Goal: Use online tool/utility

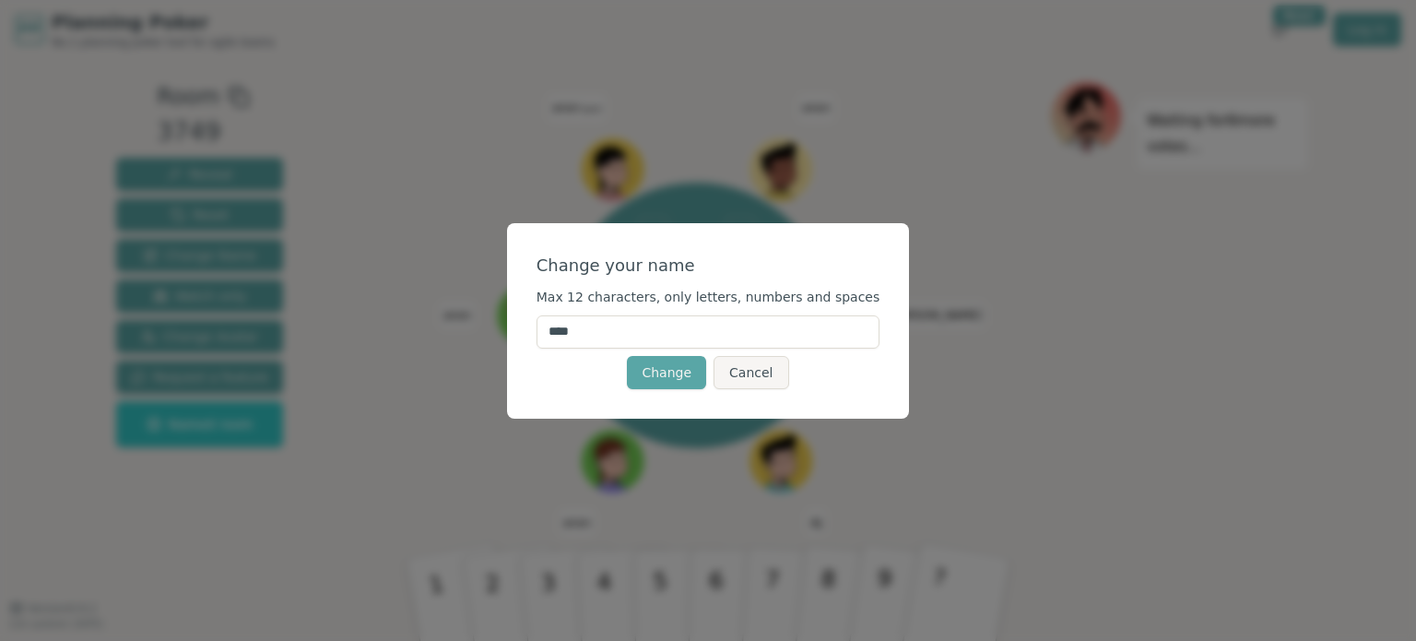
click at [762, 335] on input "****" at bounding box center [709, 331] width 344 height 33
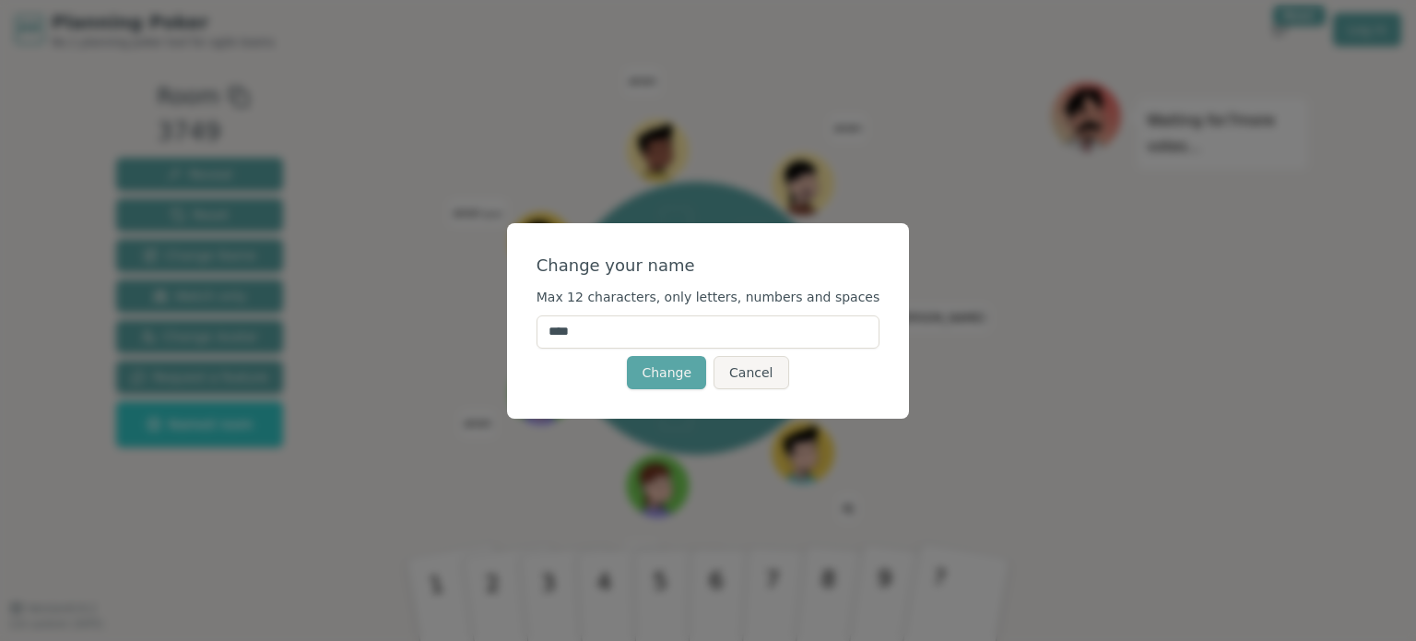
click at [762, 335] on input "****" at bounding box center [709, 331] width 344 height 33
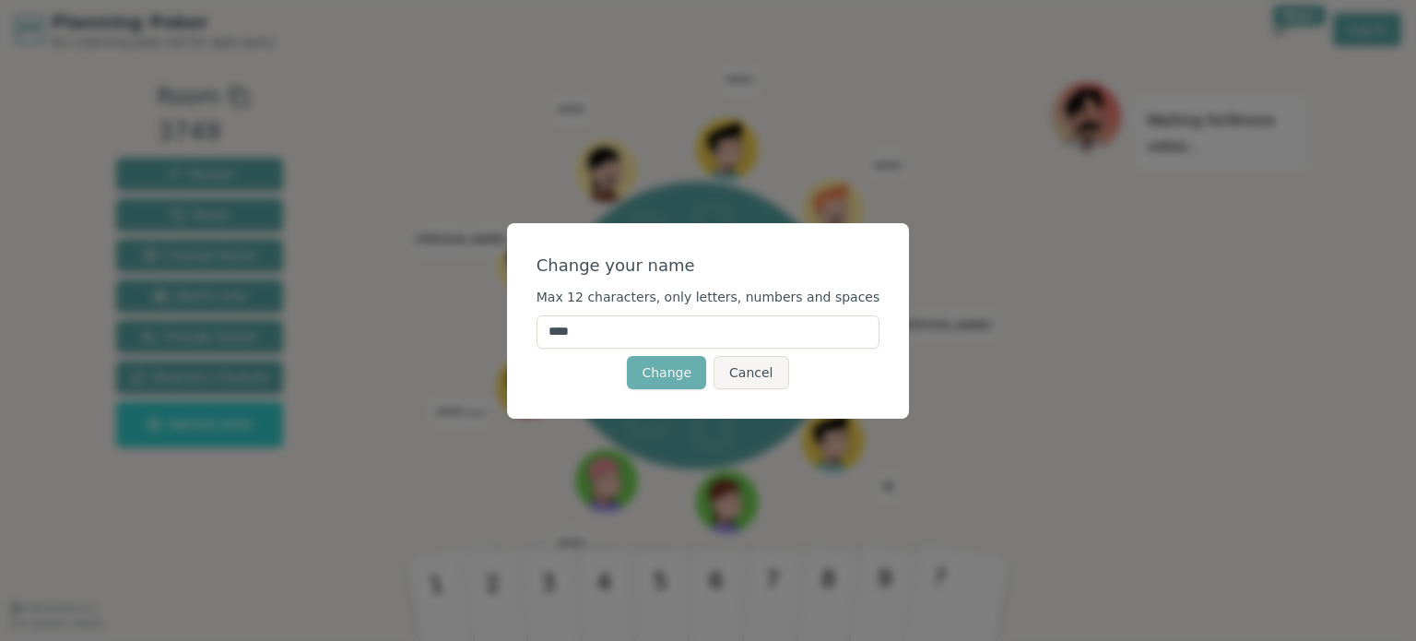
type input "****"
click at [669, 375] on button "Change" at bounding box center [666, 372] width 79 height 33
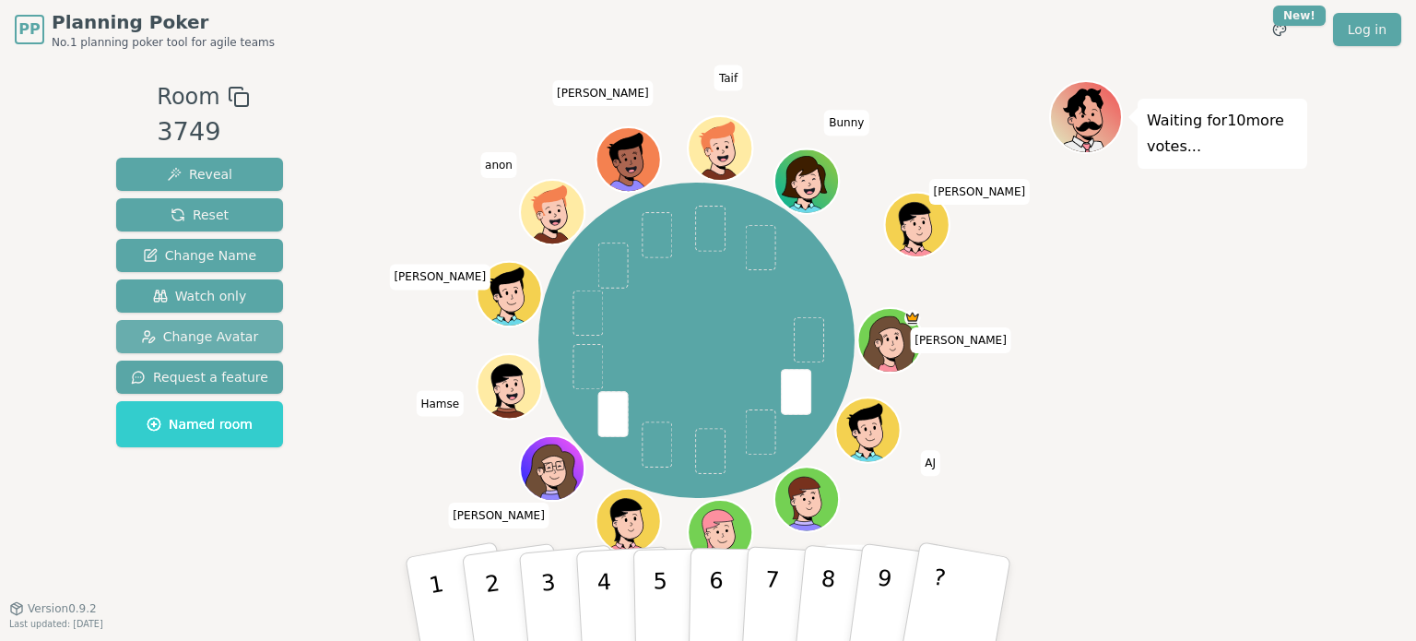
click at [221, 328] on span "Change Avatar" at bounding box center [200, 336] width 118 height 18
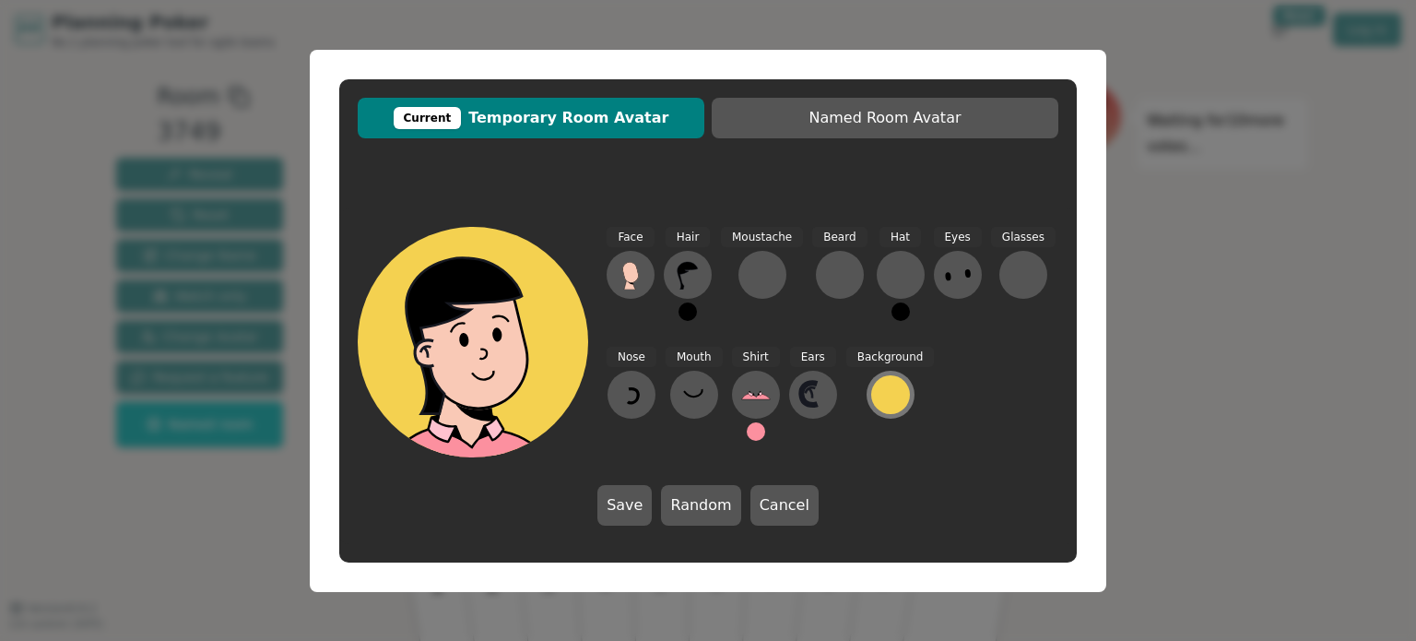
click at [872, 401] on div at bounding box center [890, 394] width 39 height 39
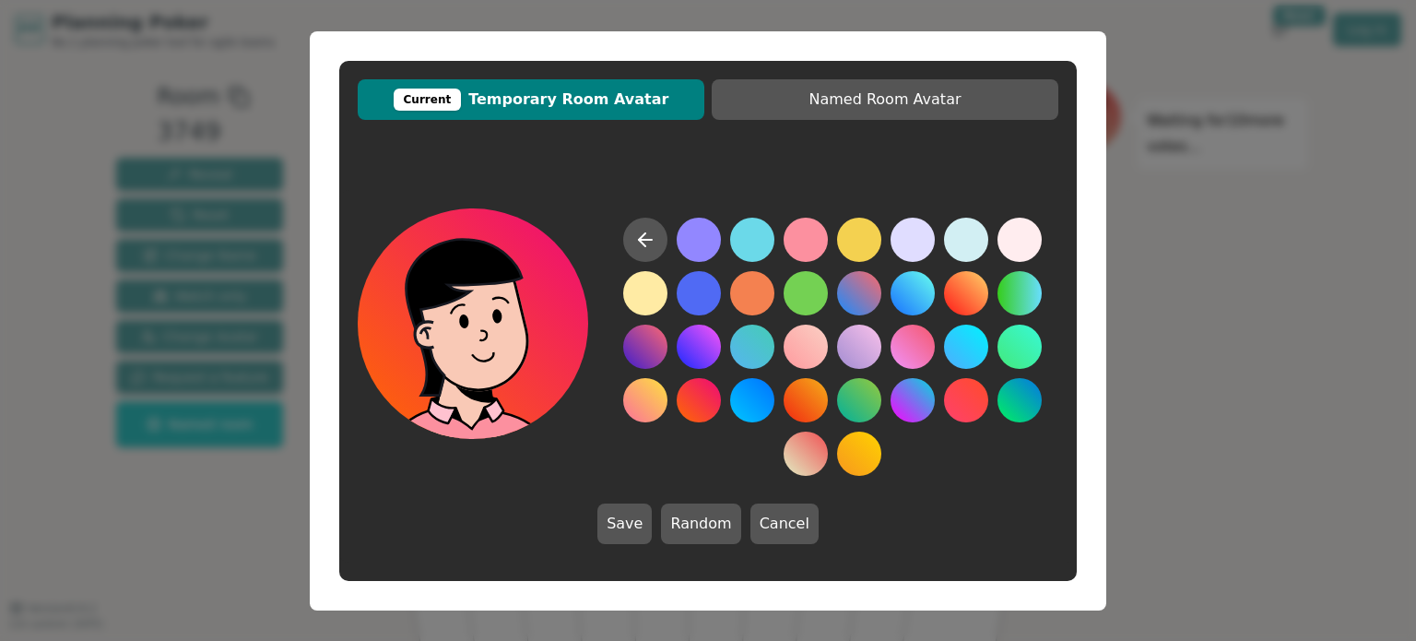
click at [703, 397] on button at bounding box center [699, 400] width 44 height 44
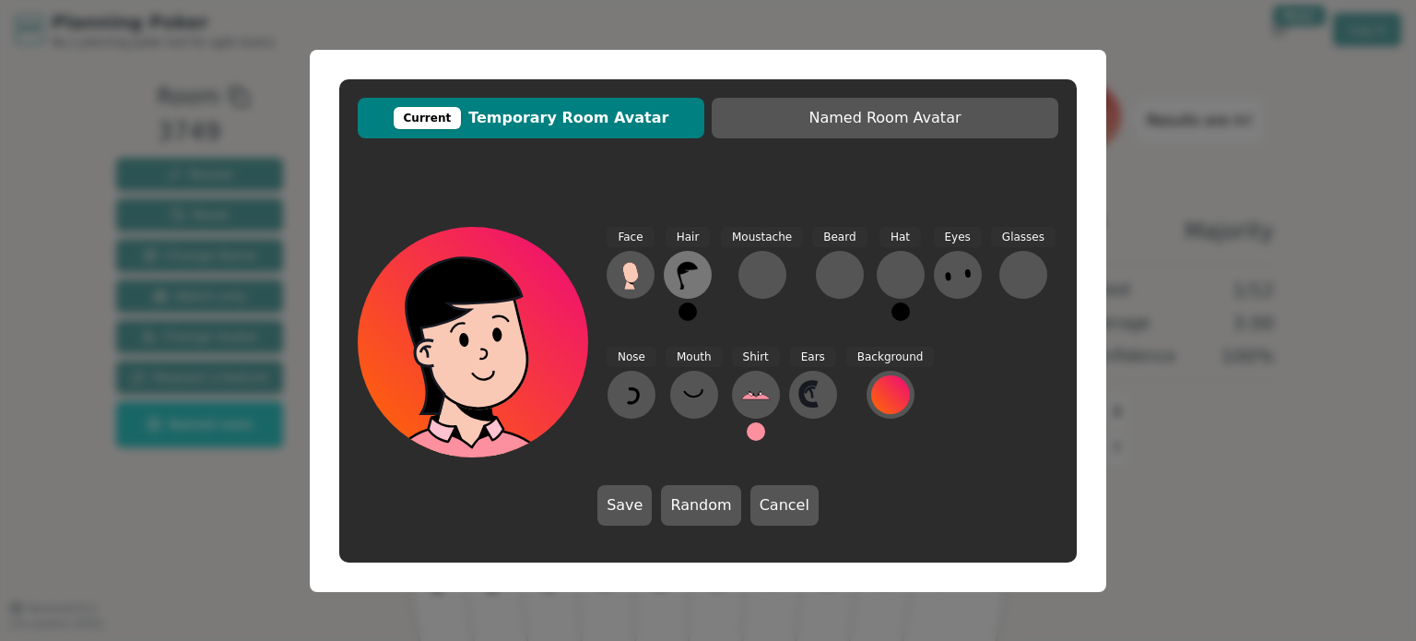
click at [686, 279] on icon at bounding box center [688, 275] width 30 height 30
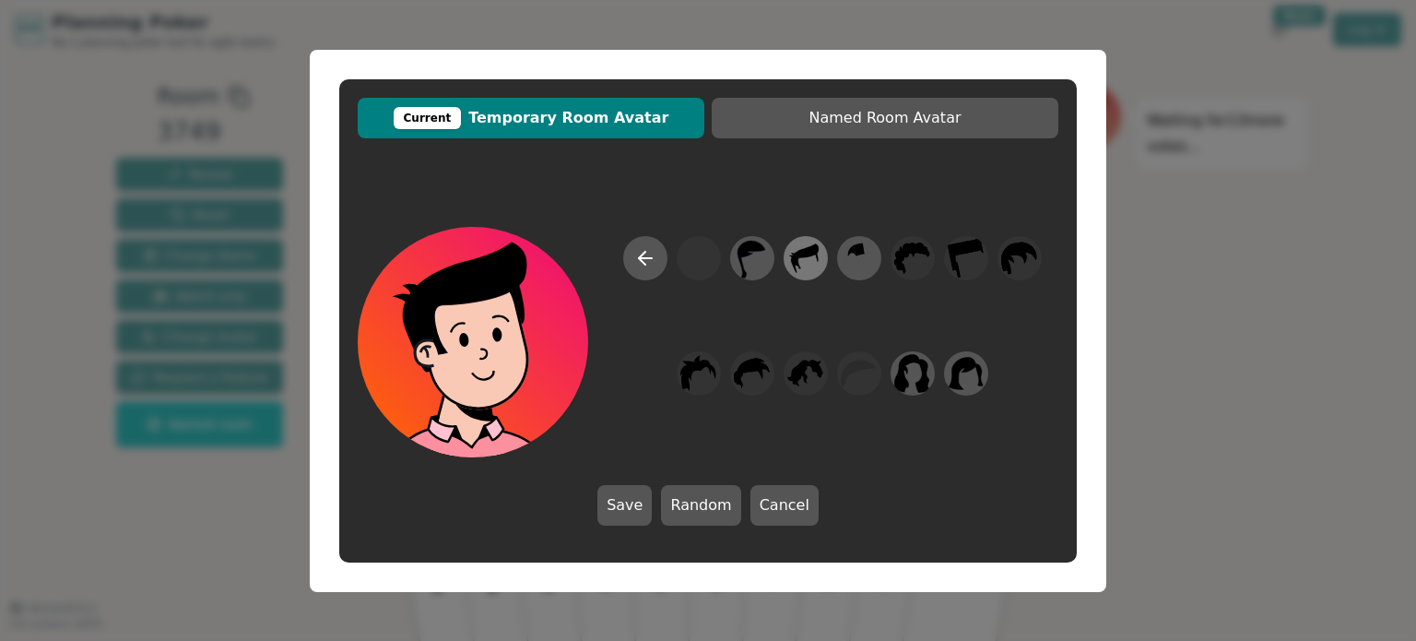
click at [793, 257] on icon at bounding box center [806, 258] width 28 height 30
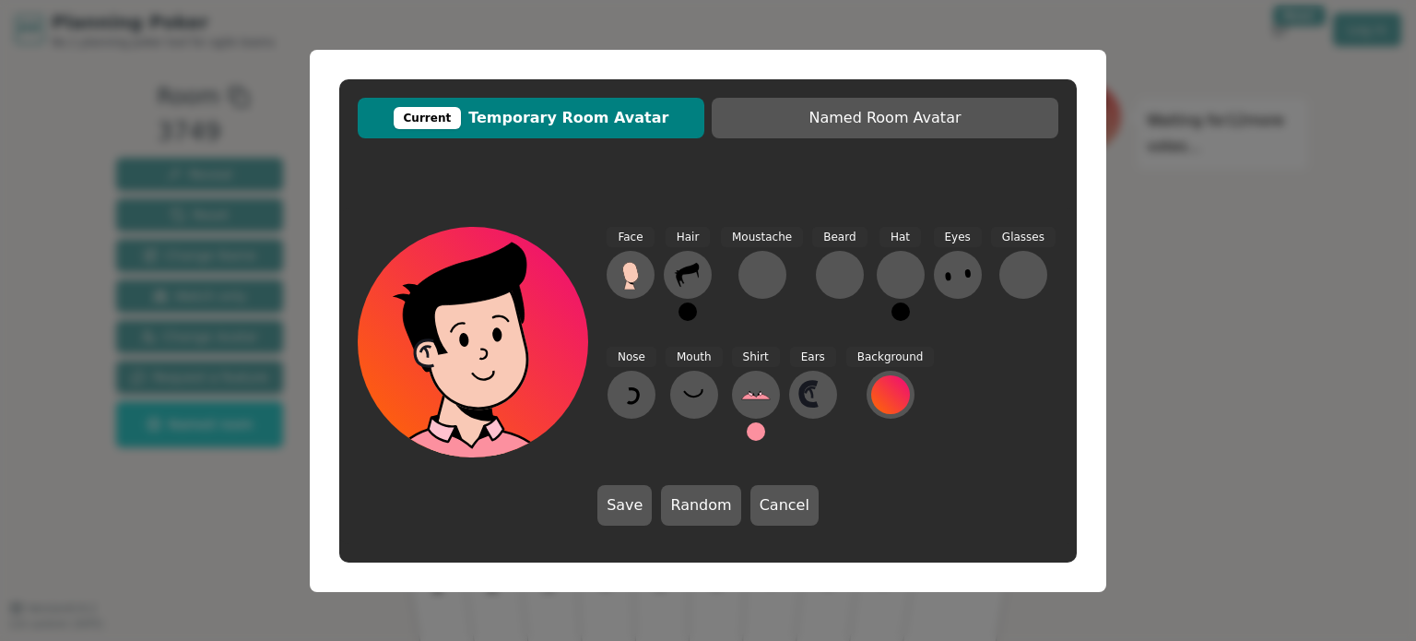
click at [679, 308] on button at bounding box center [688, 311] width 18 height 18
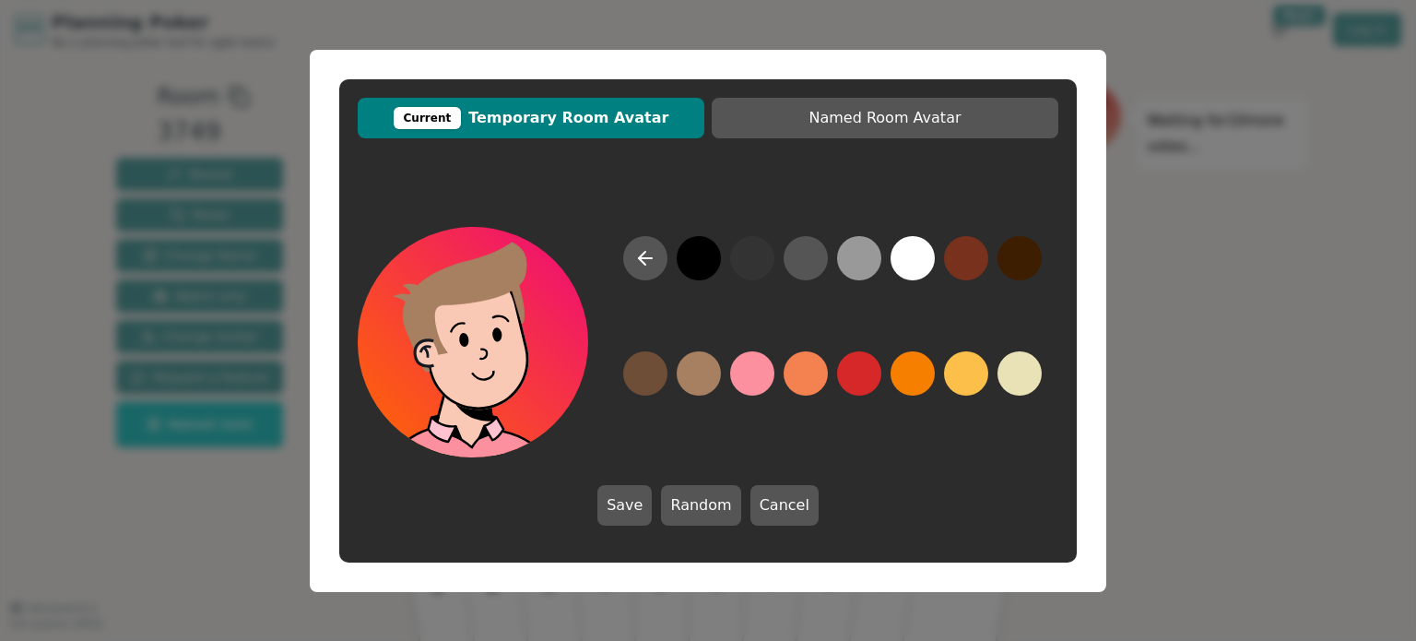
click at [693, 375] on button at bounding box center [699, 373] width 44 height 44
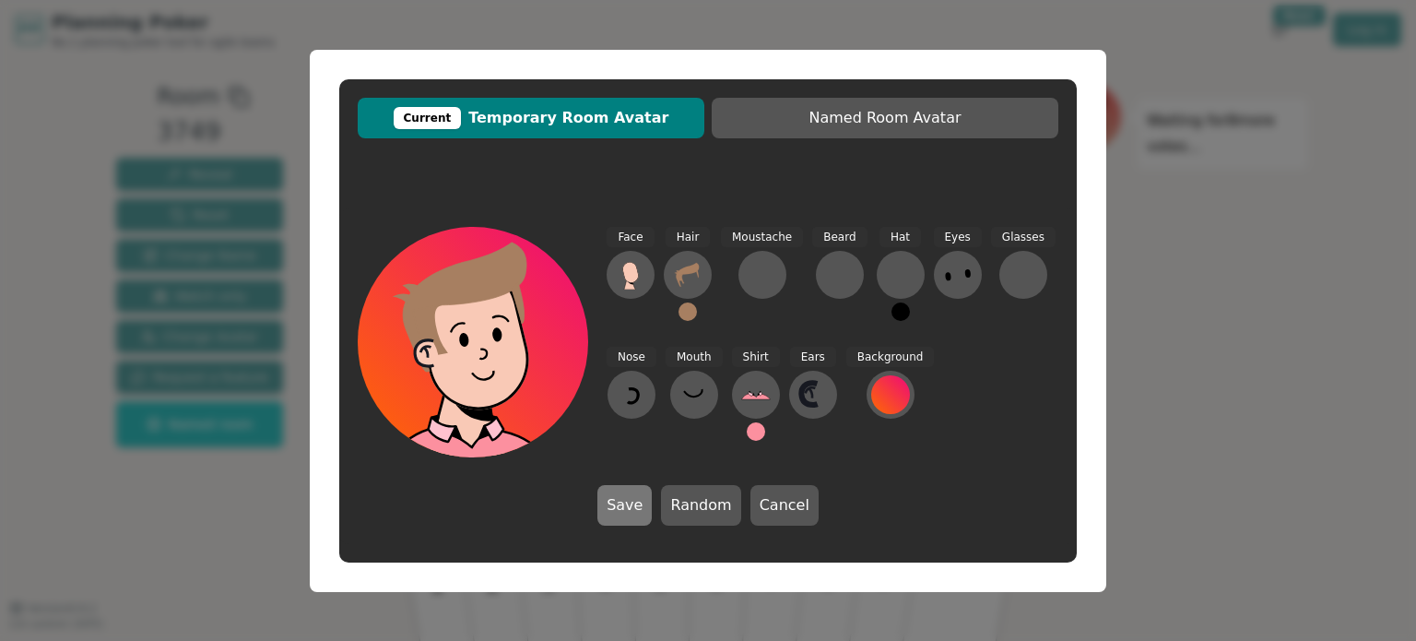
click at [631, 505] on button "Save" at bounding box center [625, 505] width 54 height 41
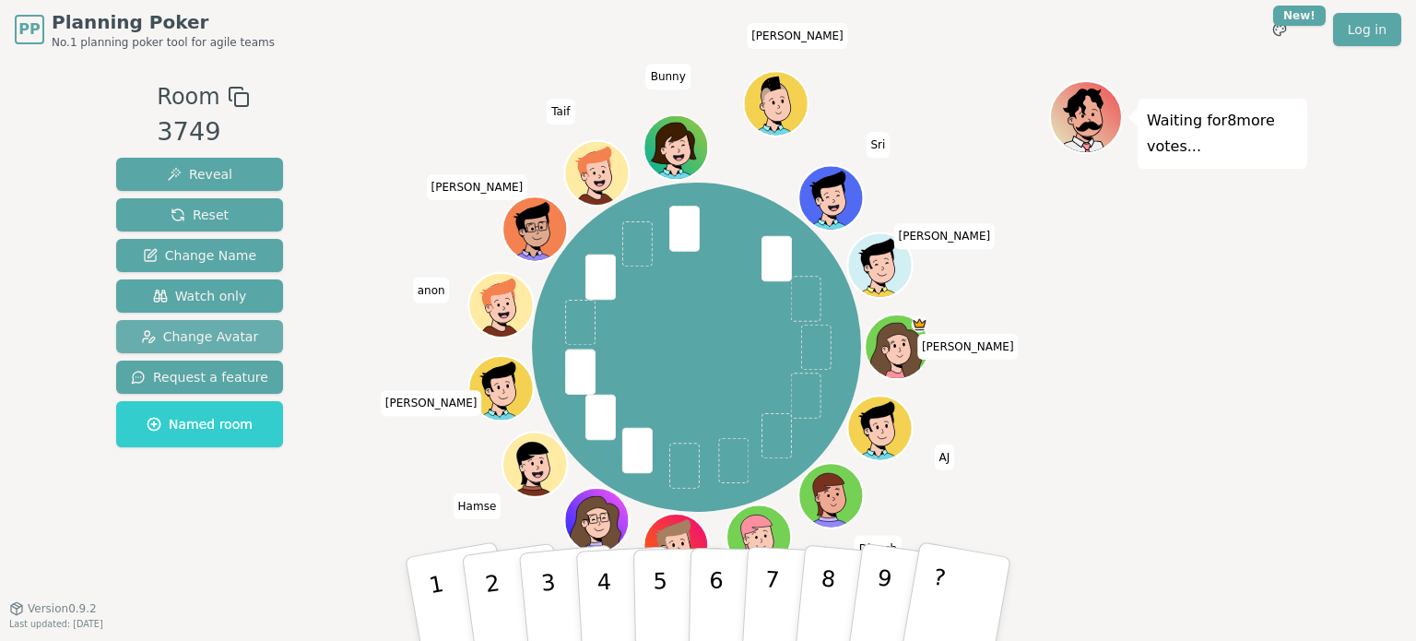
click at [236, 338] on span "Change Avatar" at bounding box center [200, 336] width 118 height 18
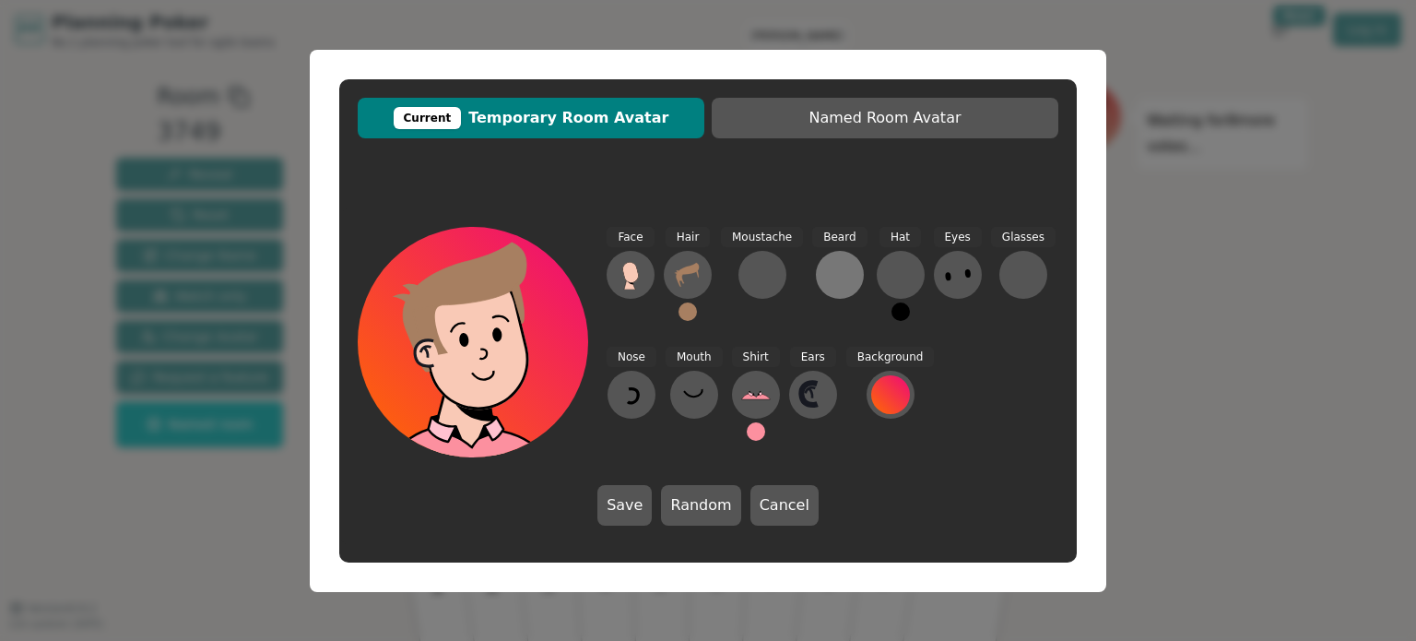
click at [826, 269] on div at bounding box center [840, 275] width 30 height 30
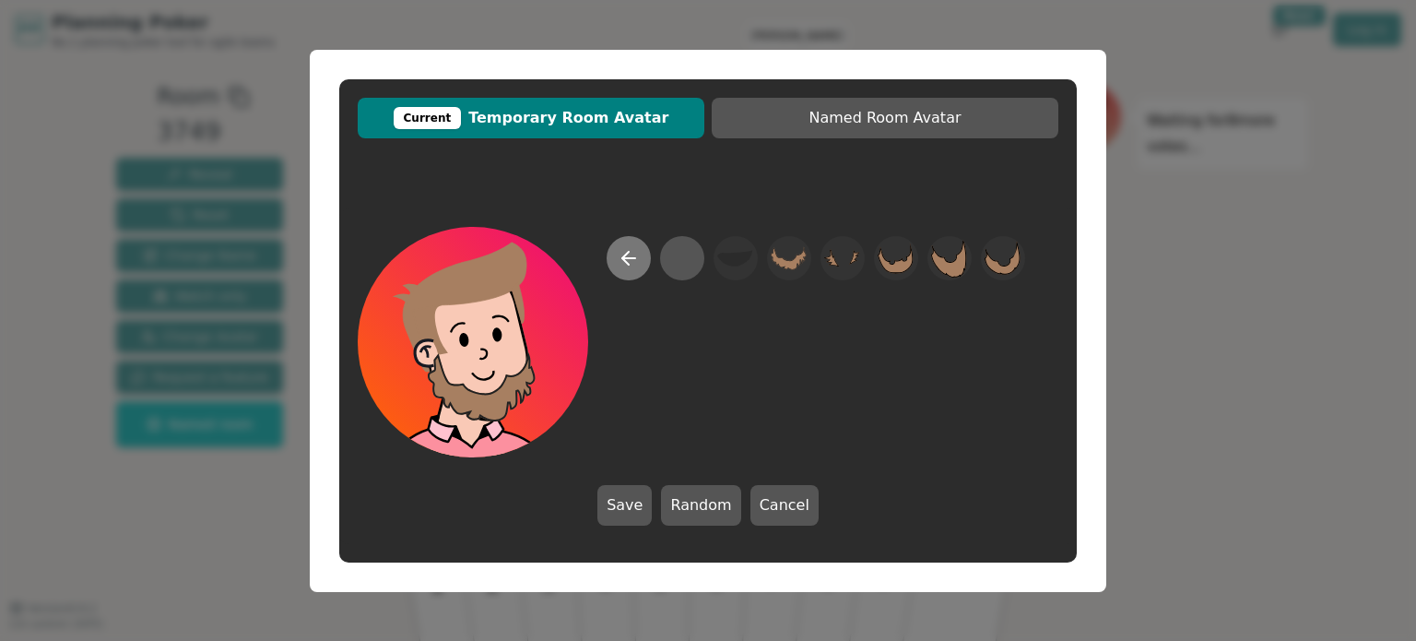
click at [632, 257] on icon at bounding box center [629, 258] width 22 height 22
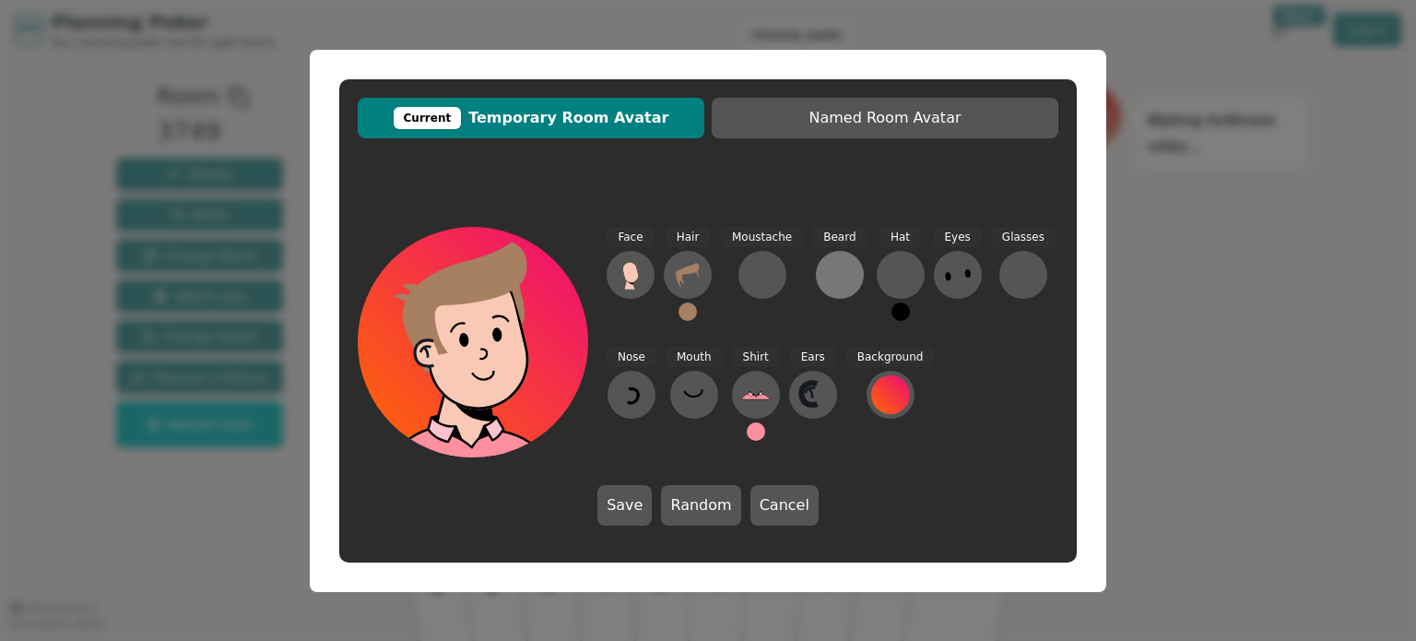
click at [825, 274] on div at bounding box center [840, 275] width 30 height 30
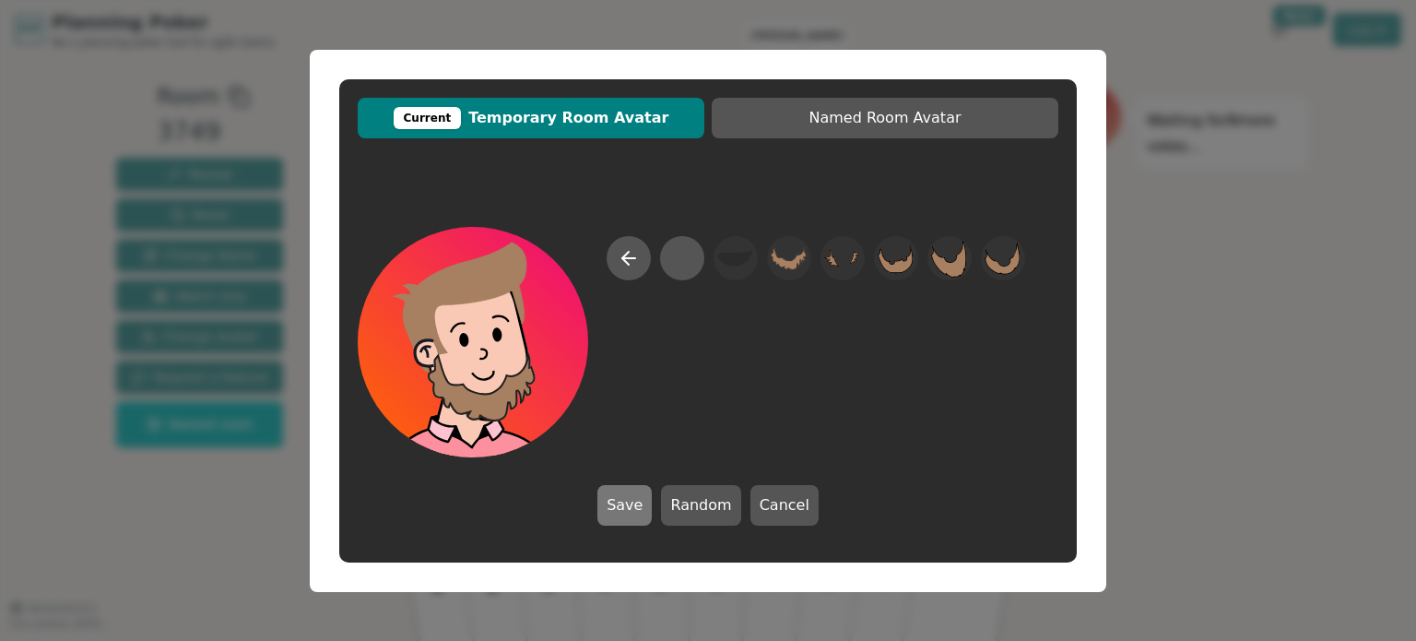
click at [640, 505] on button "Save" at bounding box center [625, 505] width 54 height 41
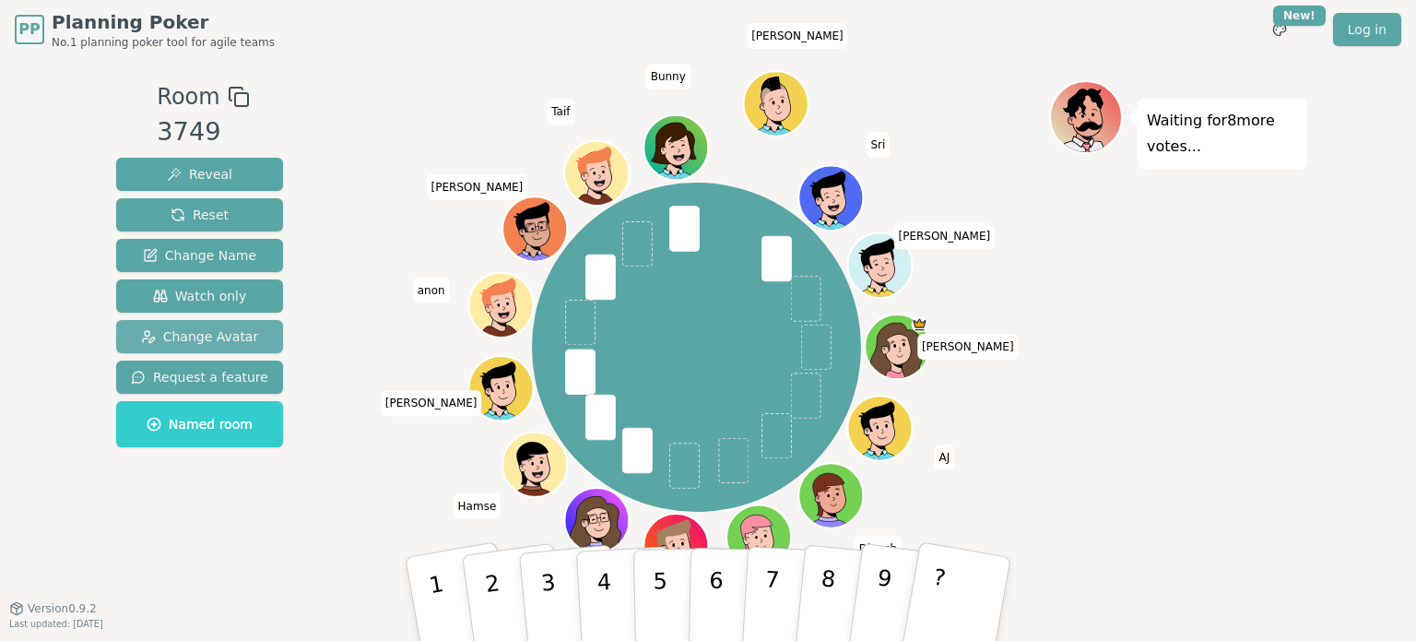
click at [229, 341] on span "Change Avatar" at bounding box center [200, 336] width 118 height 18
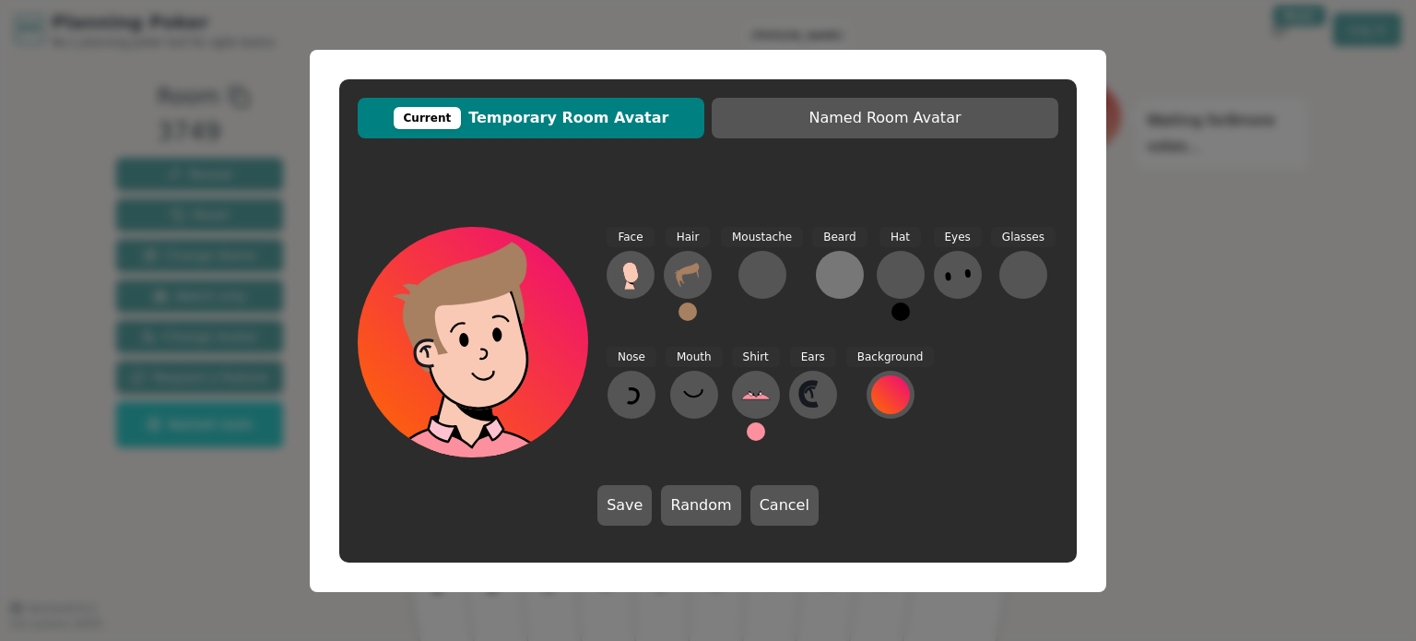
click at [827, 266] on div at bounding box center [840, 275] width 30 height 30
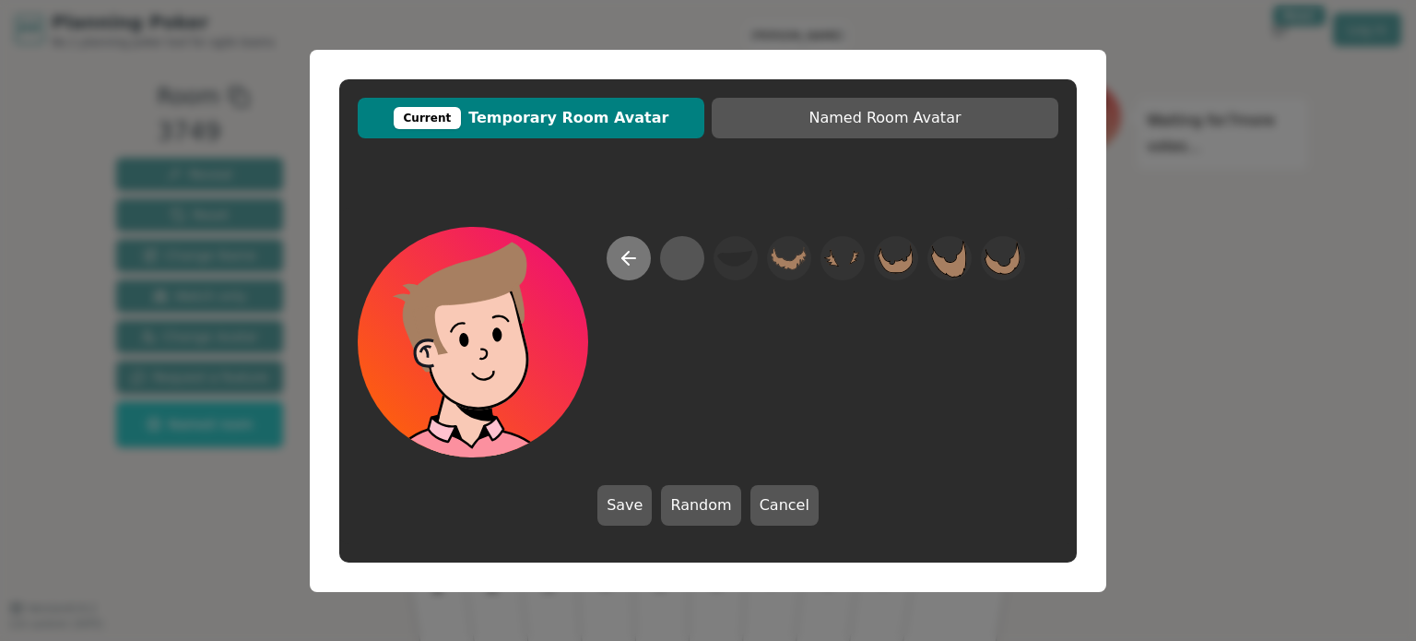
click at [620, 260] on icon at bounding box center [629, 258] width 22 height 22
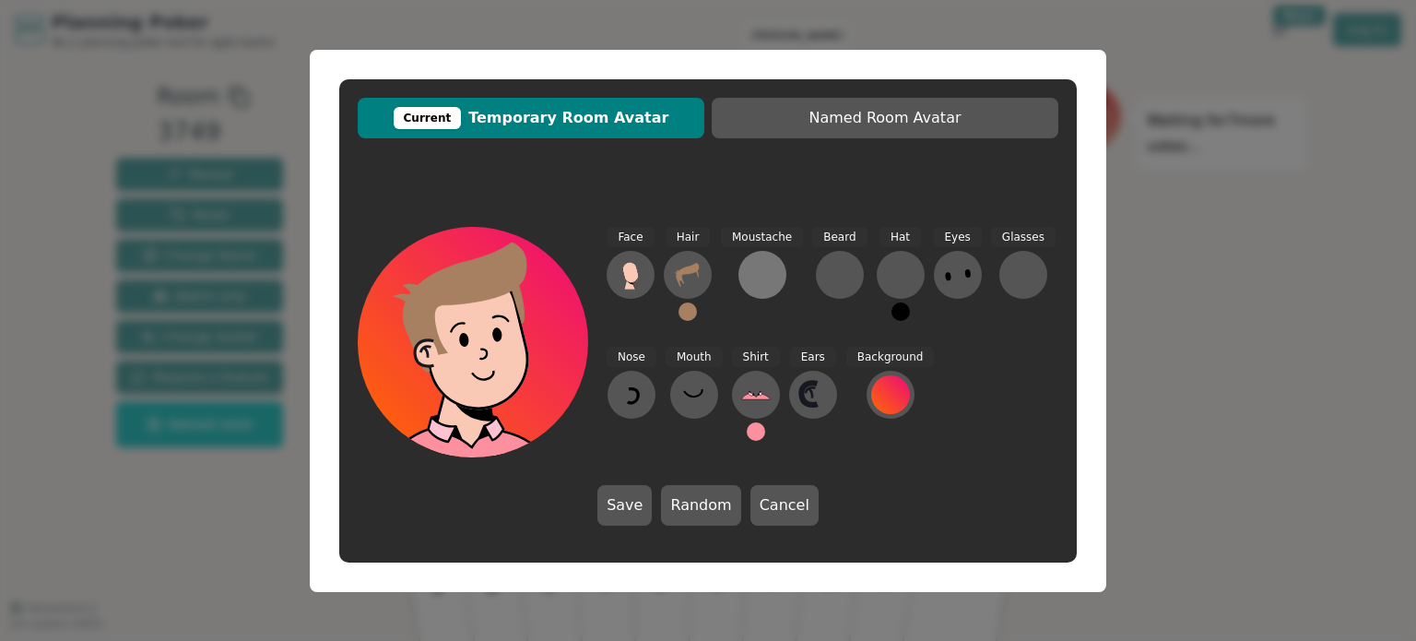
click at [753, 269] on div at bounding box center [763, 275] width 30 height 30
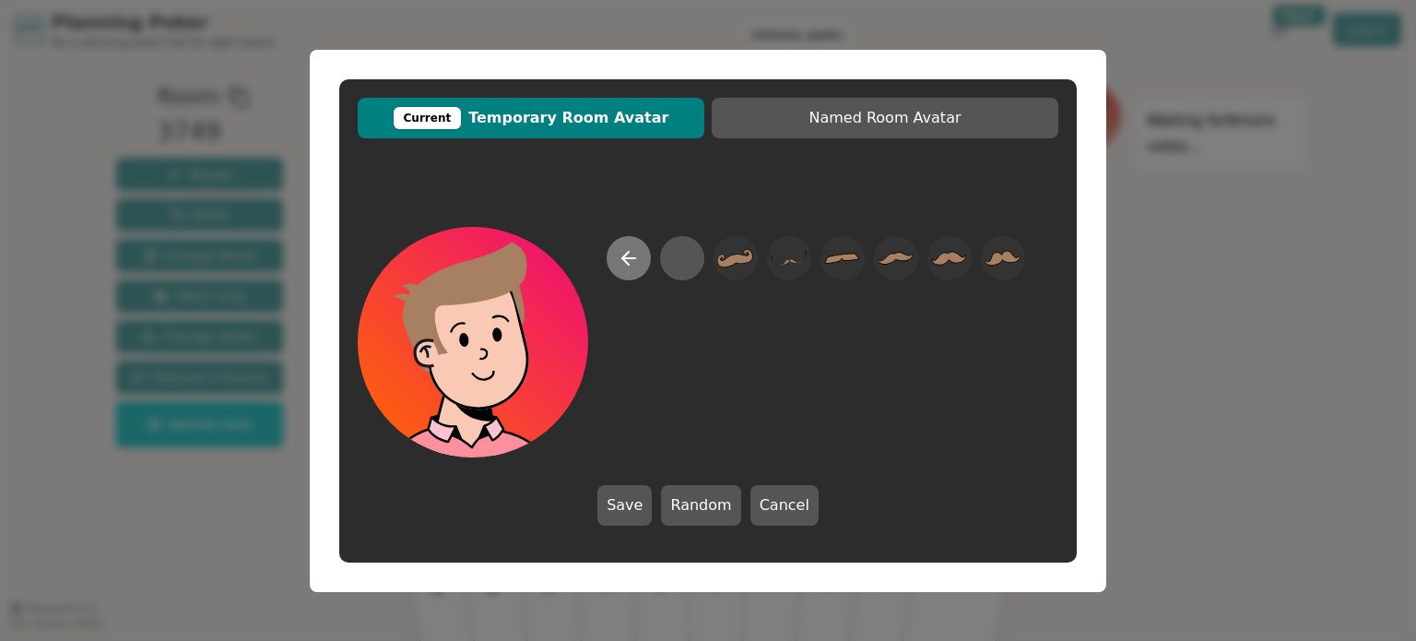
click at [631, 254] on icon at bounding box center [629, 258] width 22 height 22
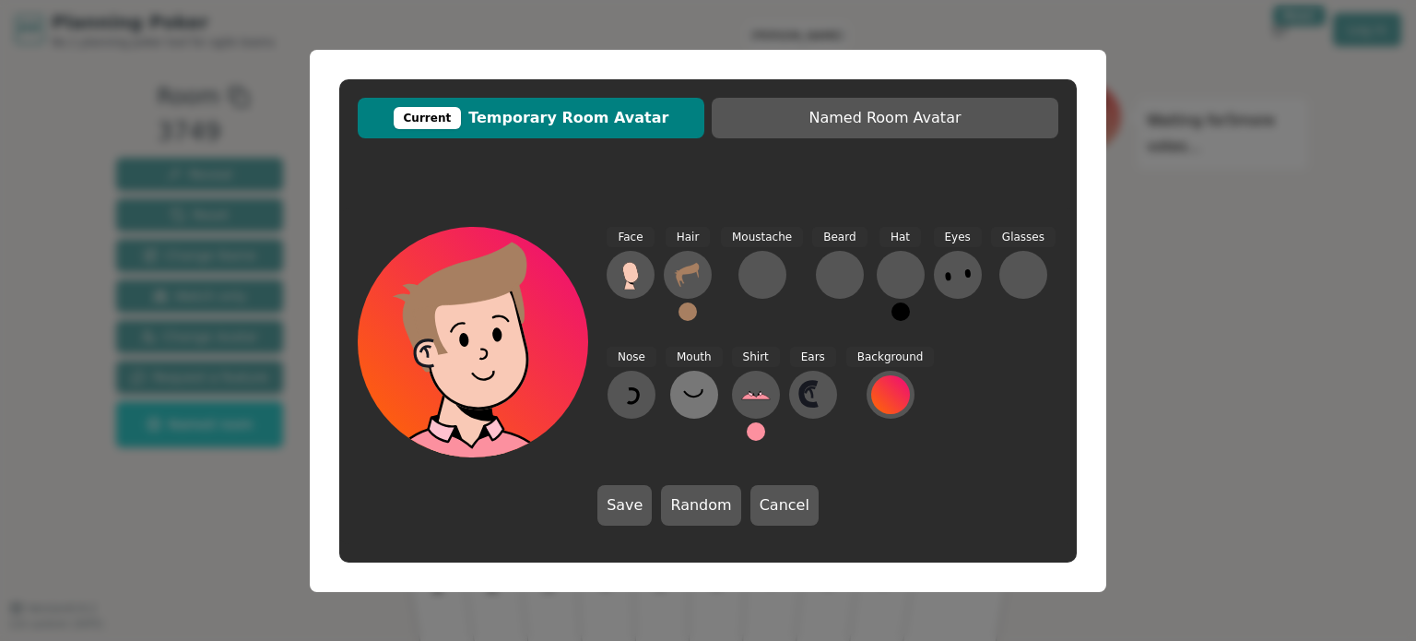
click at [686, 383] on icon at bounding box center [695, 395] width 30 height 30
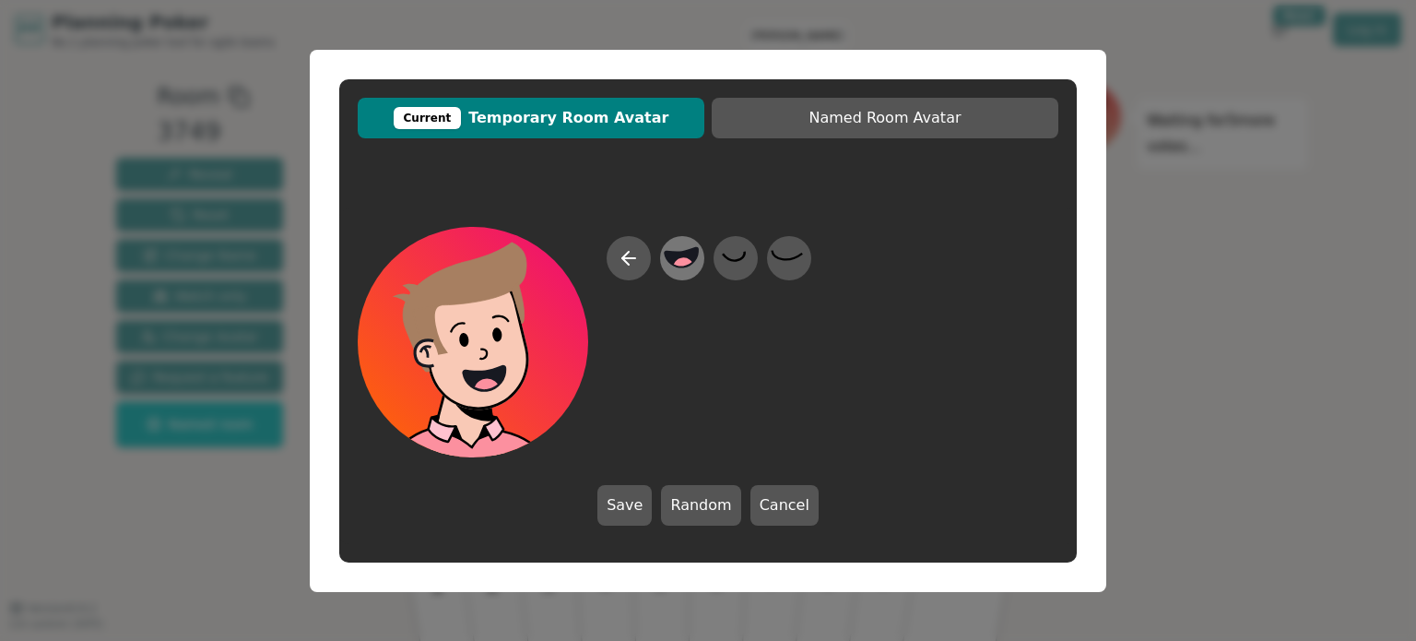
click at [680, 257] on icon at bounding box center [682, 256] width 33 height 19
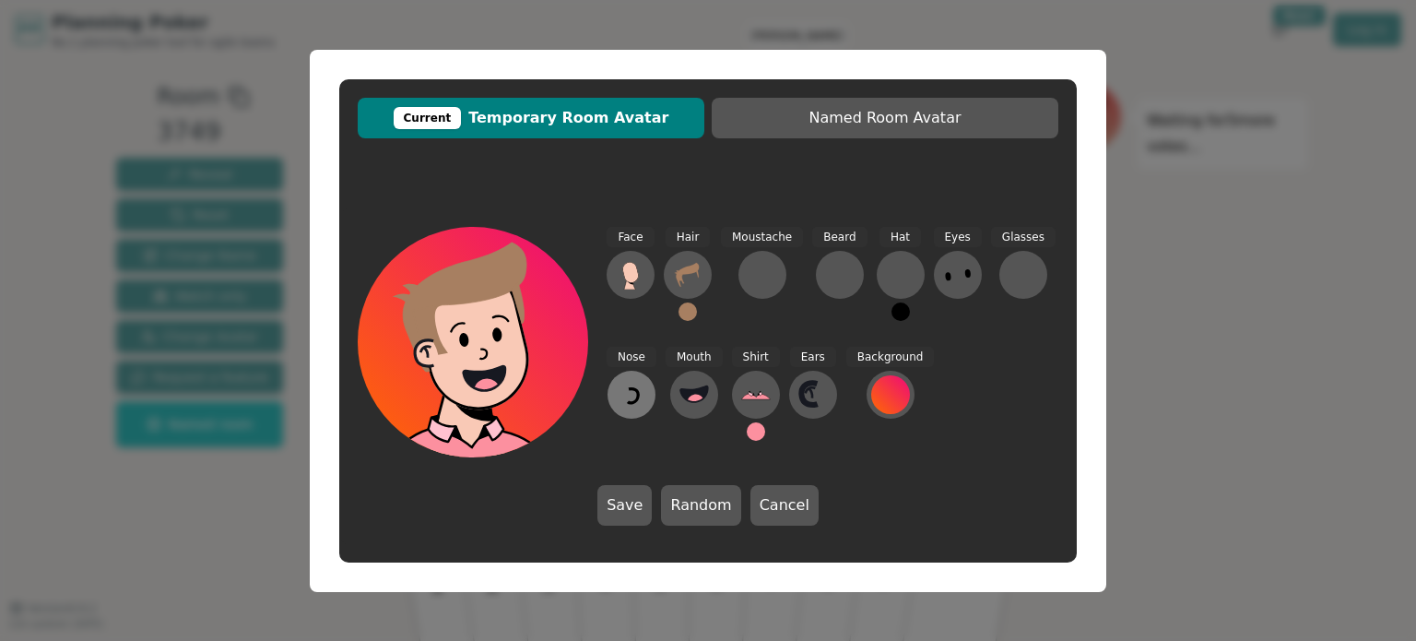
click at [634, 399] on icon at bounding box center [632, 395] width 30 height 30
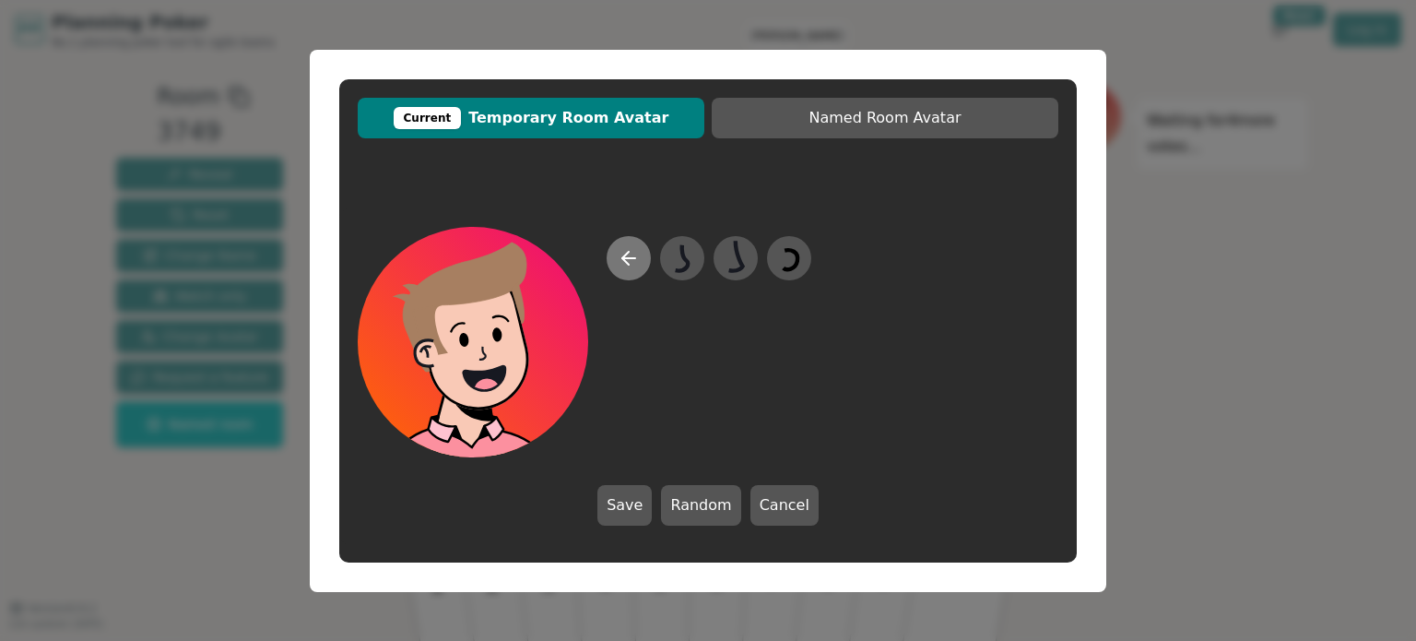
click at [631, 254] on icon at bounding box center [629, 258] width 22 height 22
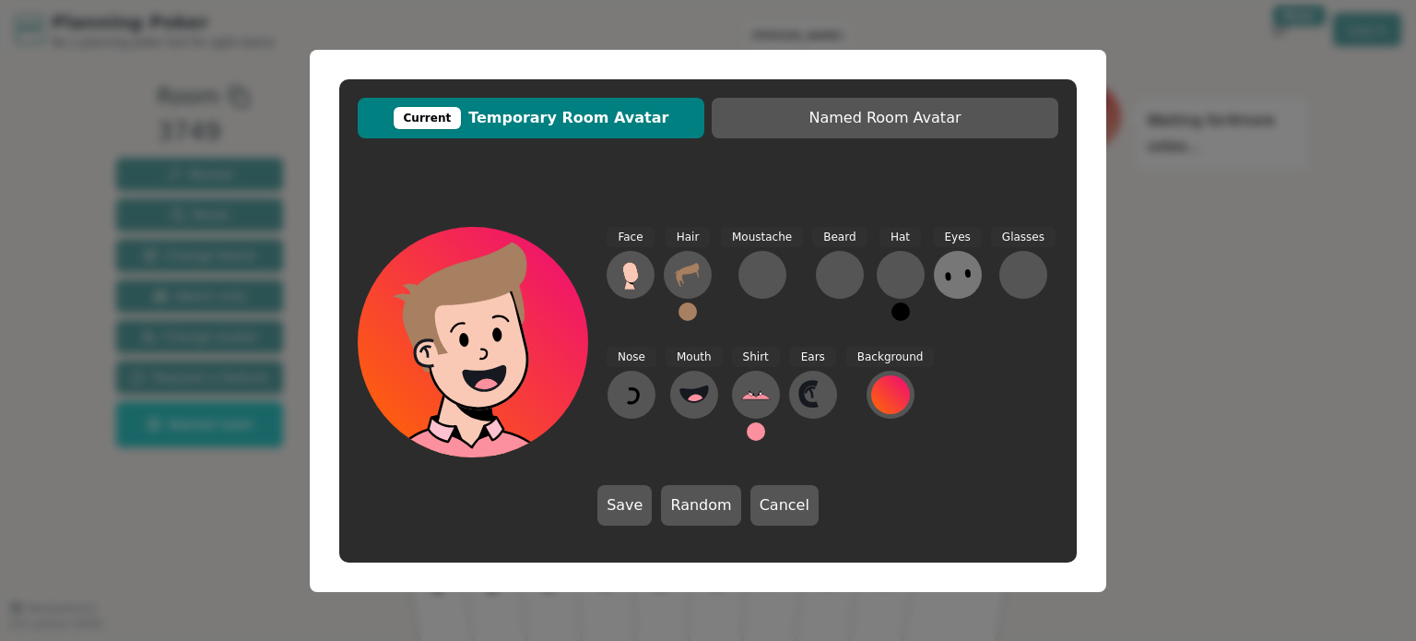
click at [949, 277] on icon at bounding box center [958, 275] width 30 height 30
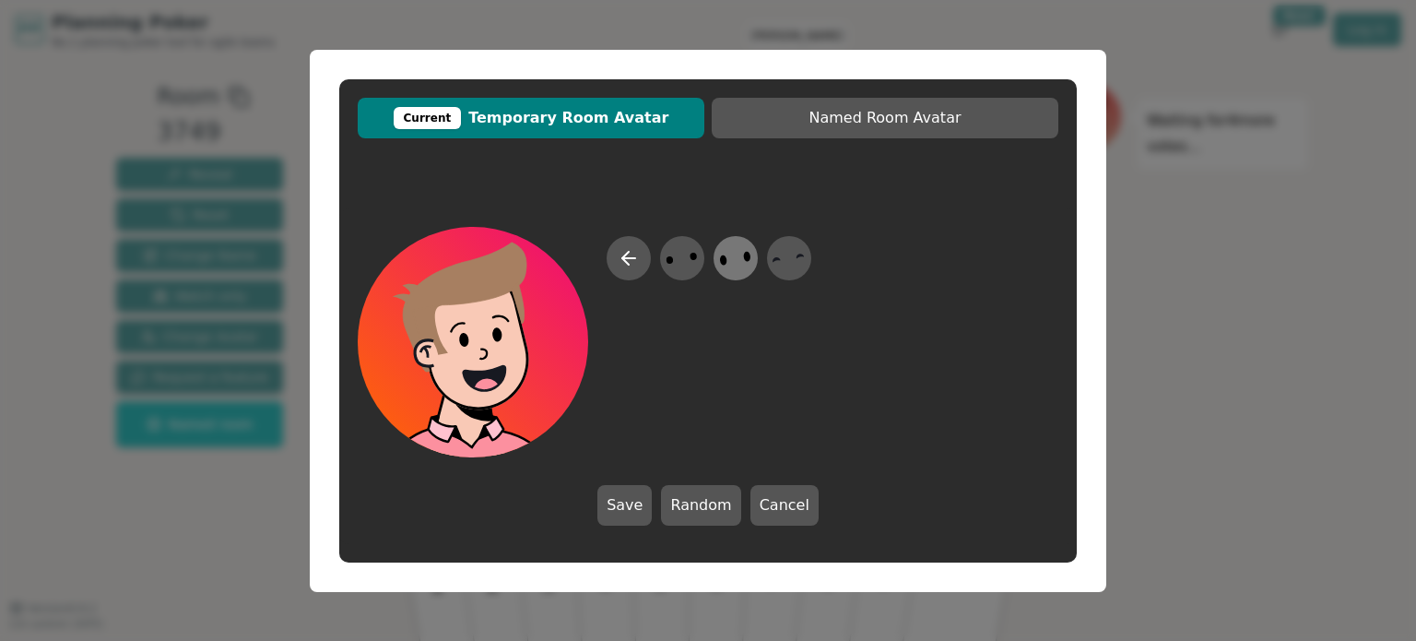
click at [741, 255] on icon at bounding box center [735, 257] width 36 height 41
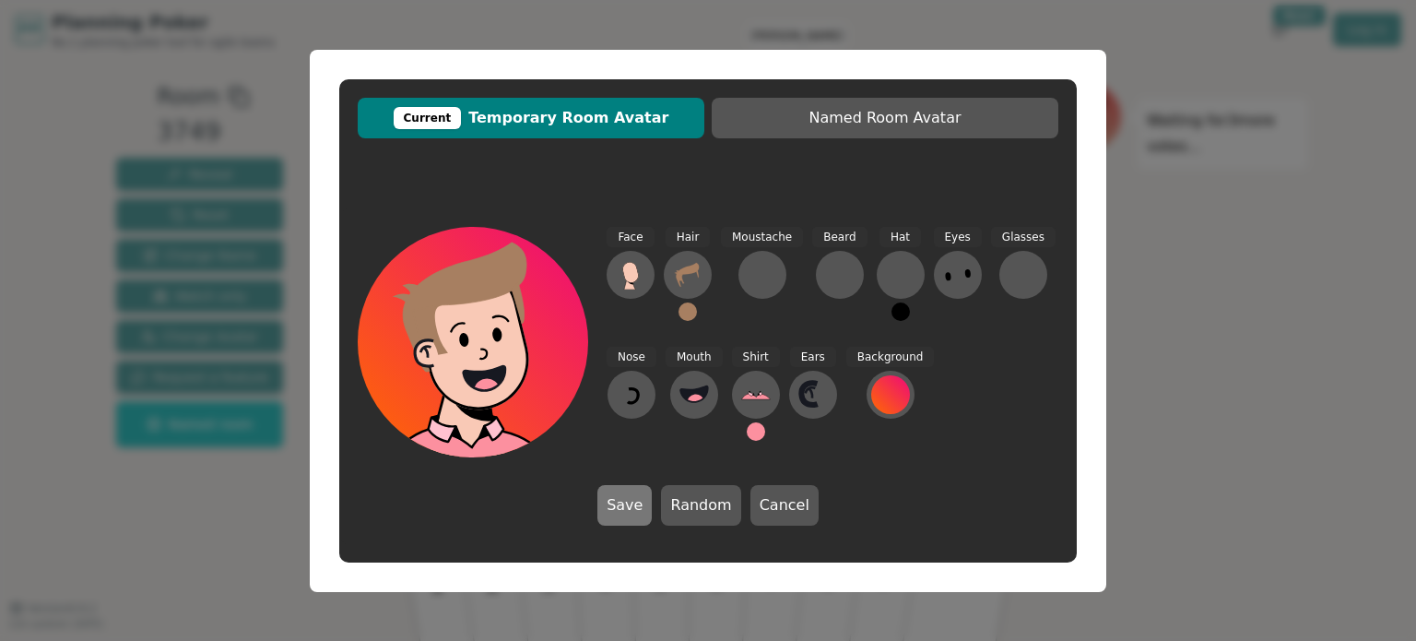
click at [644, 512] on button "Save" at bounding box center [625, 505] width 54 height 41
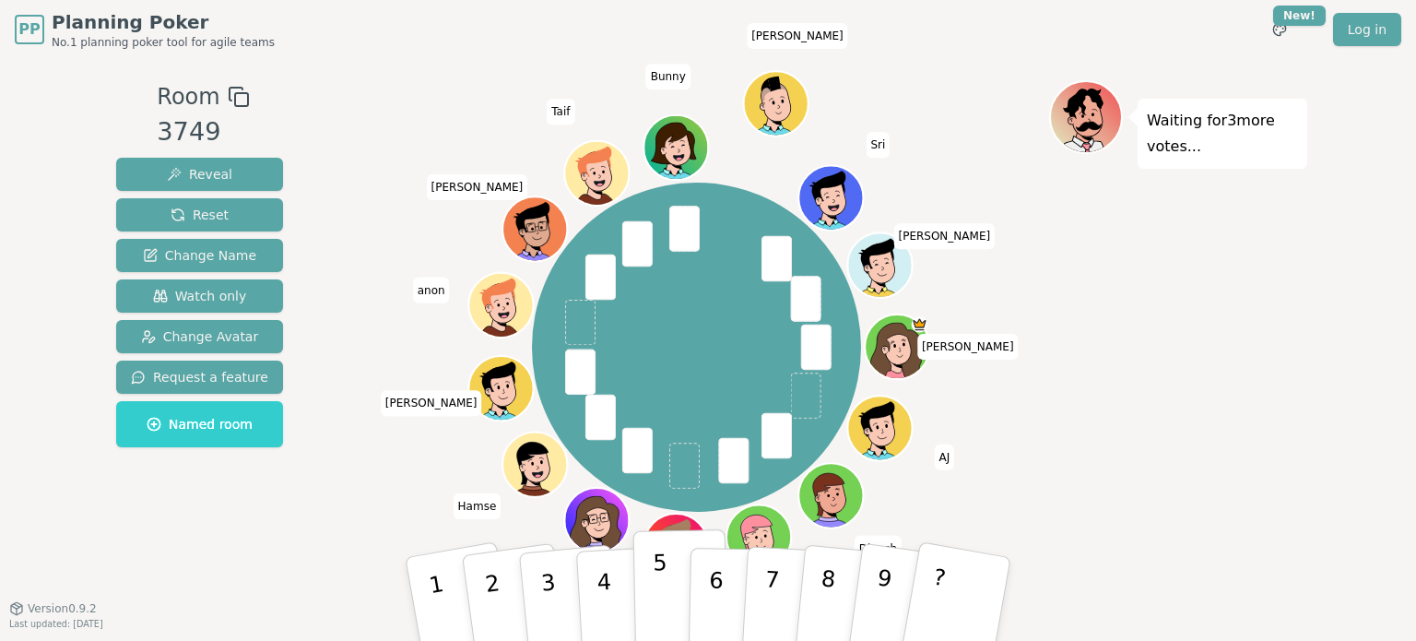
click at [644, 589] on button "5" at bounding box center [681, 599] width 95 height 140
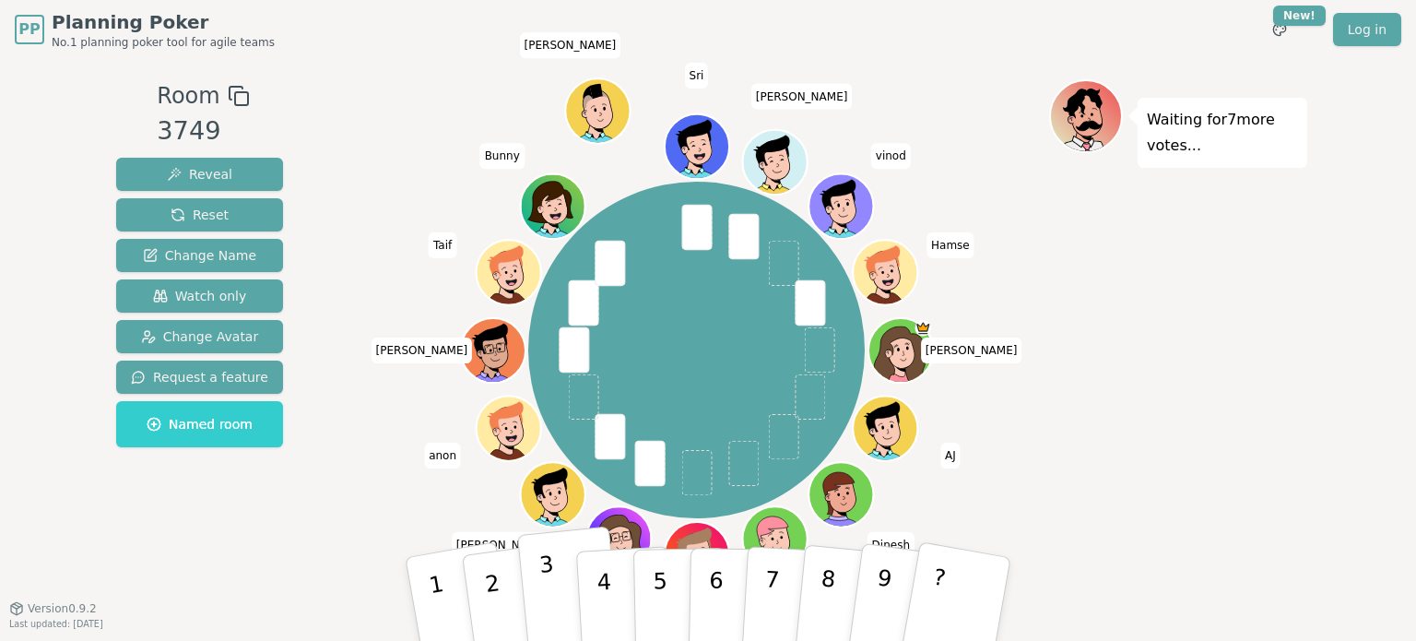
click at [563, 575] on button "3" at bounding box center [569, 600] width 105 height 147
click at [611, 598] on button "4" at bounding box center [625, 599] width 101 height 144
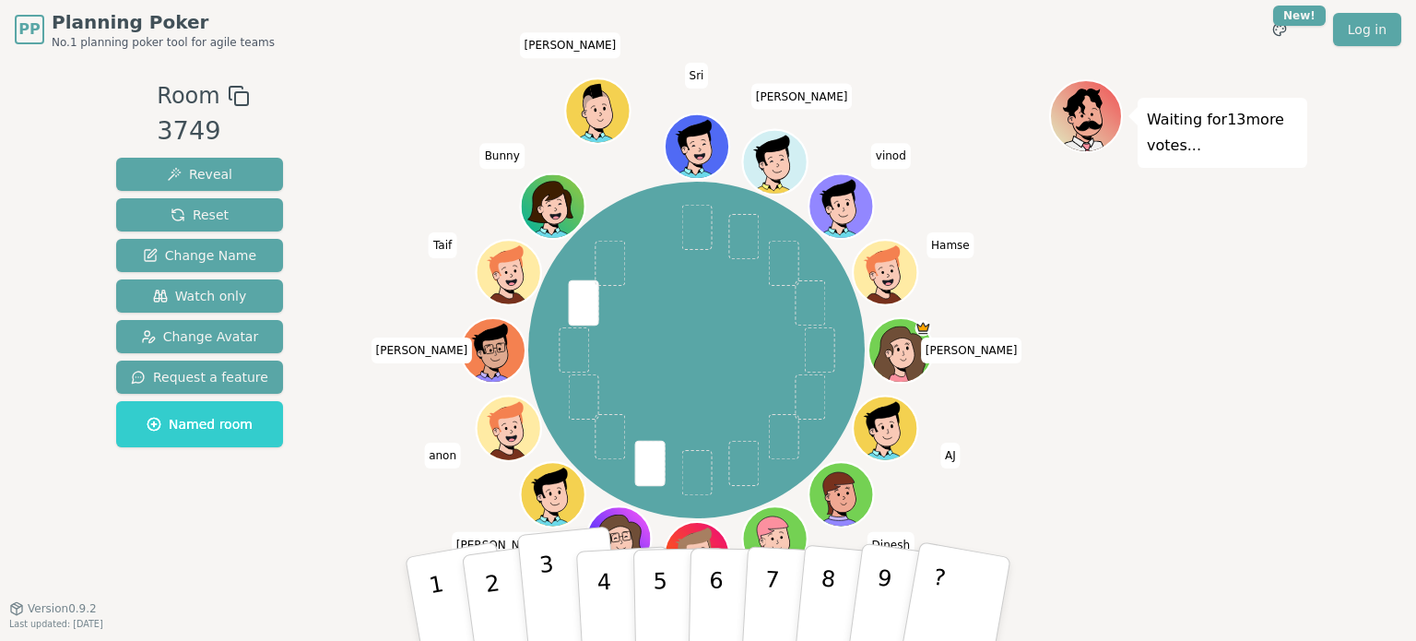
click at [549, 577] on p "3" at bounding box center [551, 601] width 24 height 101
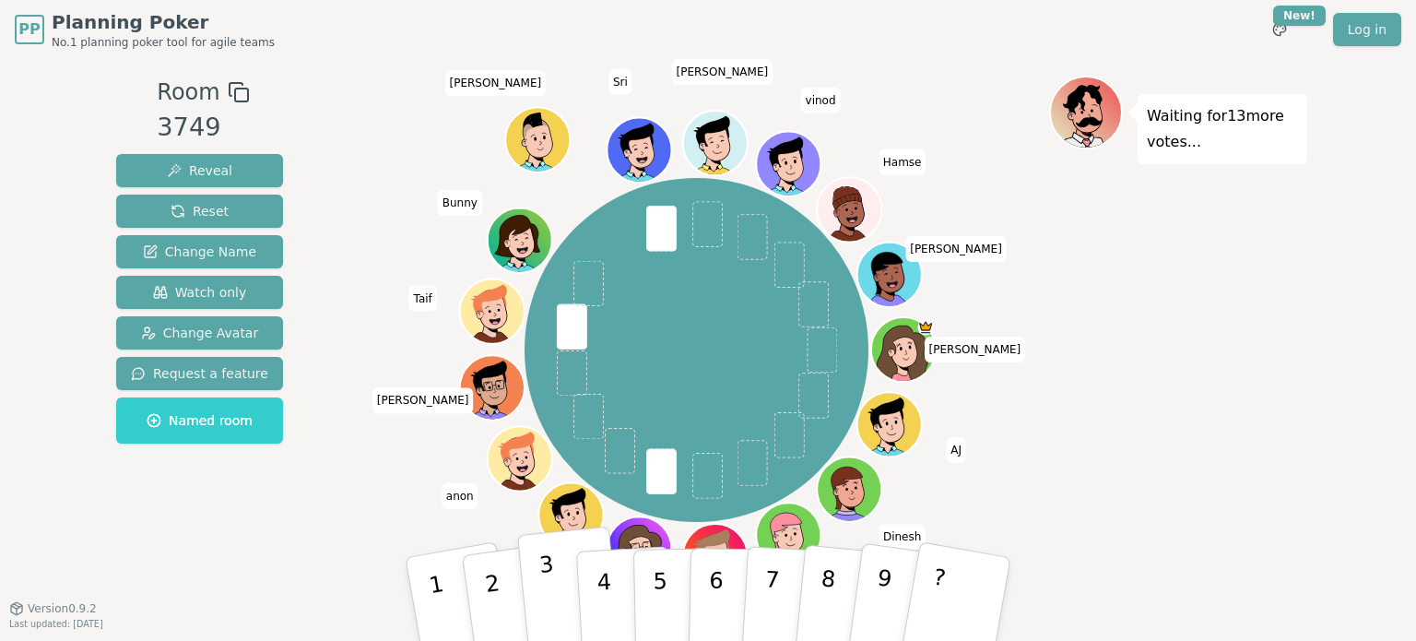
click at [545, 601] on p "3" at bounding box center [551, 601] width 24 height 101
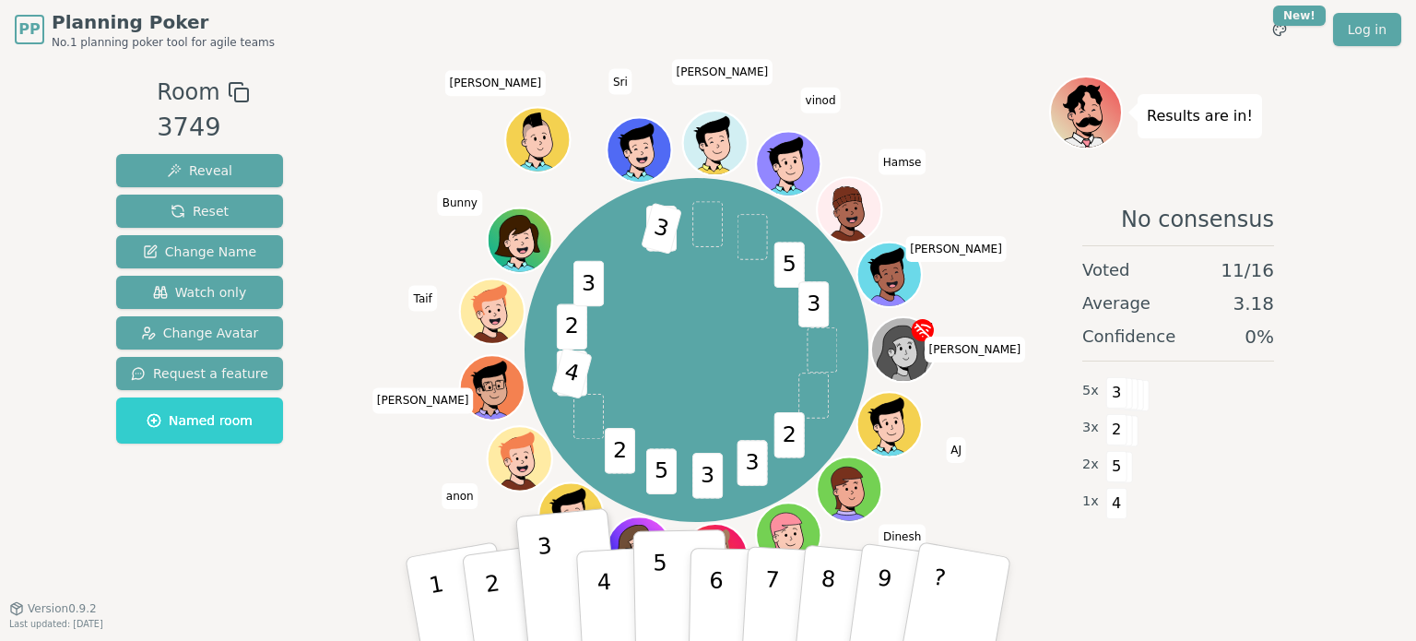
click at [655, 586] on p "5" at bounding box center [661, 600] width 16 height 100
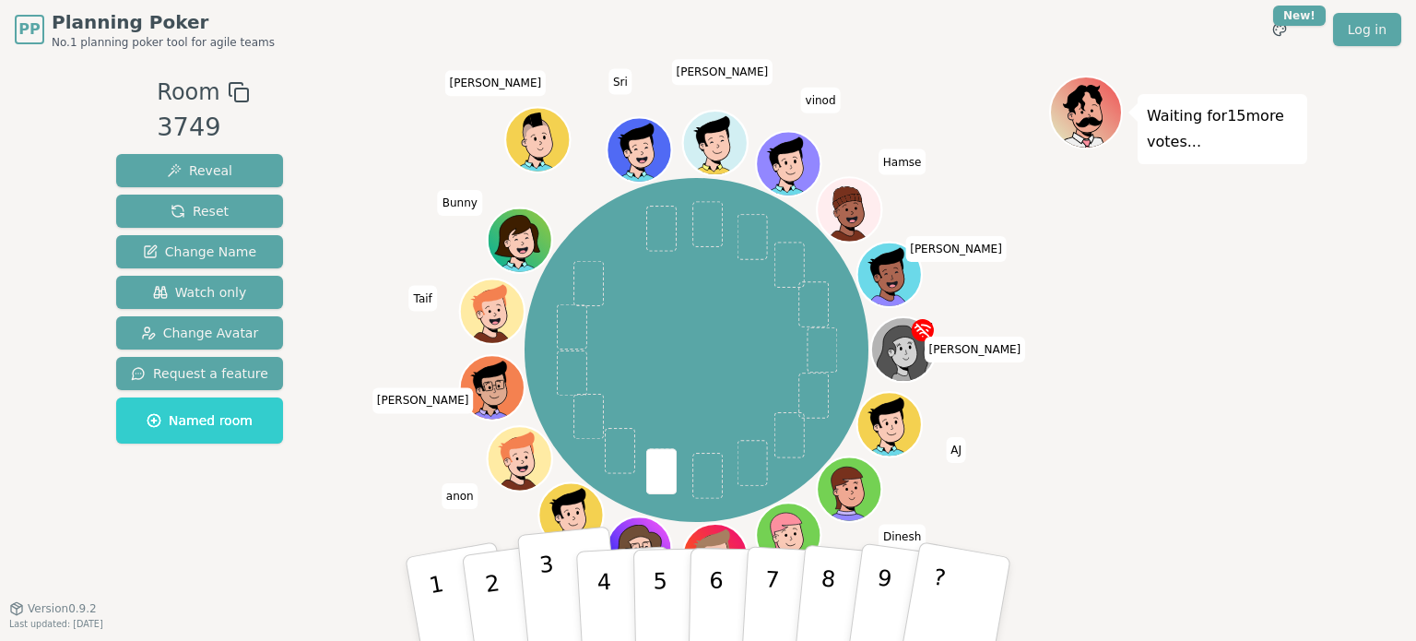
click at [549, 584] on p "3" at bounding box center [551, 601] width 24 height 101
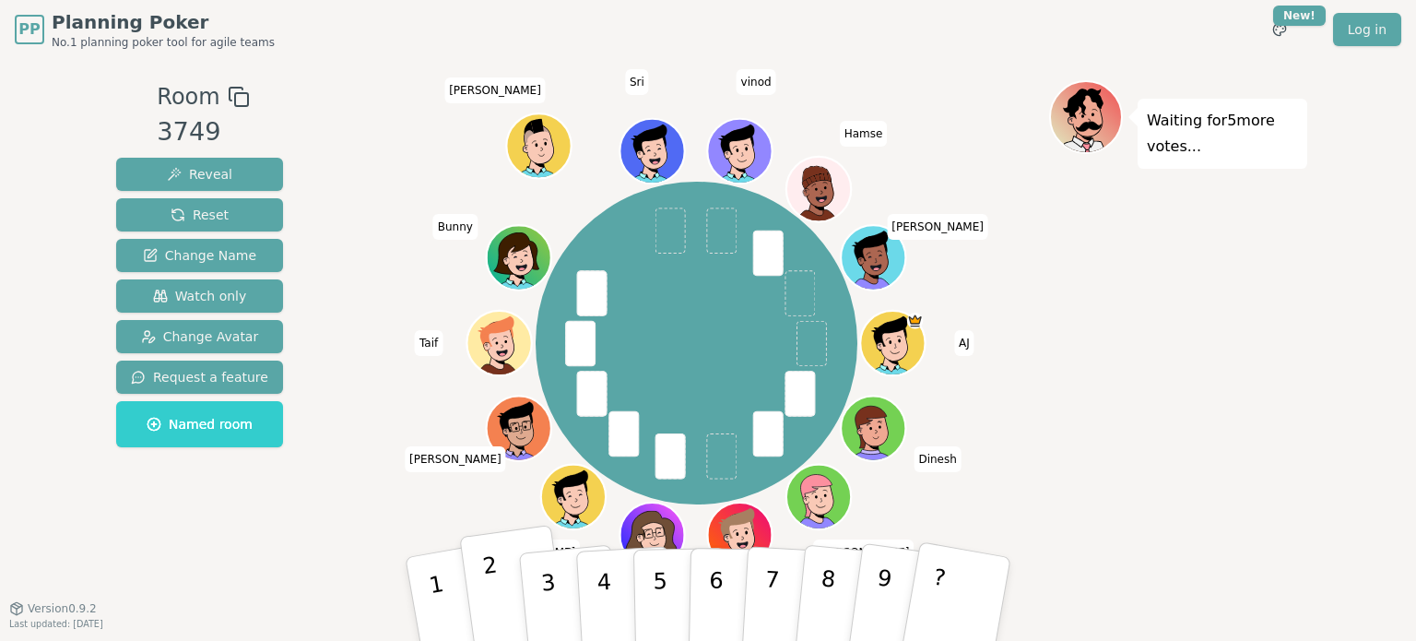
click at [498, 578] on button "2" at bounding box center [514, 599] width 110 height 149
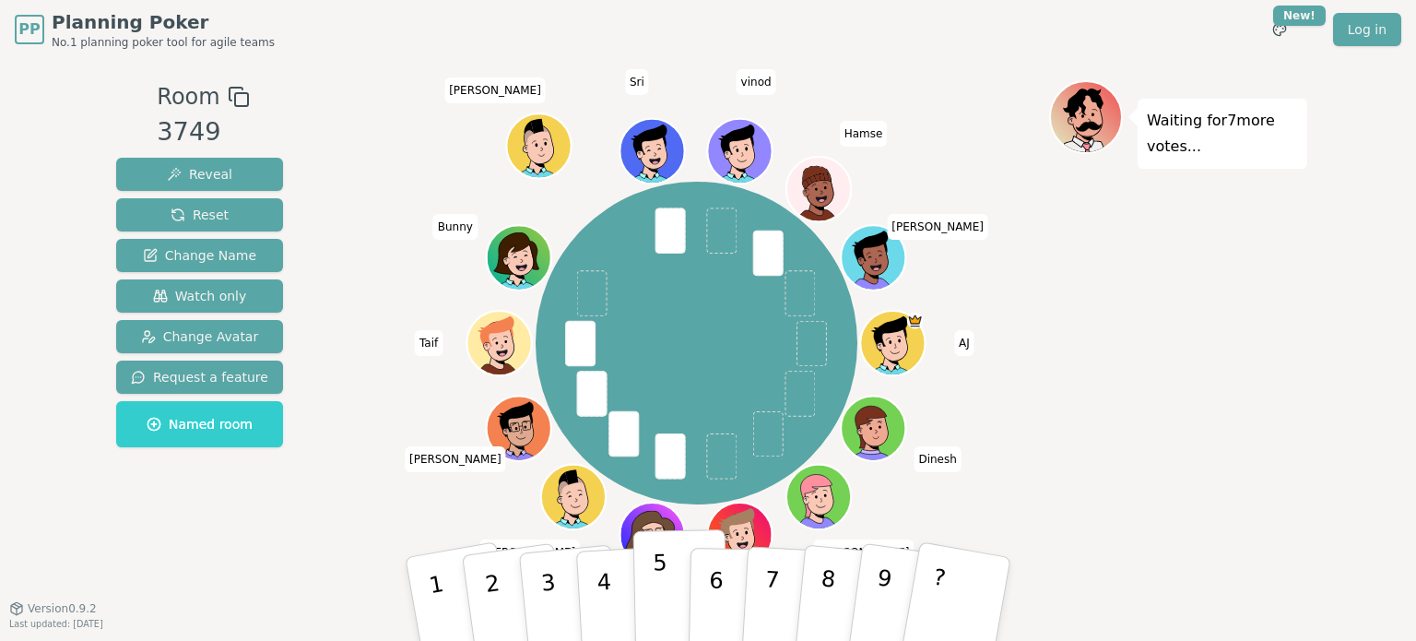
click at [652, 577] on button "5" at bounding box center [681, 599] width 95 height 140
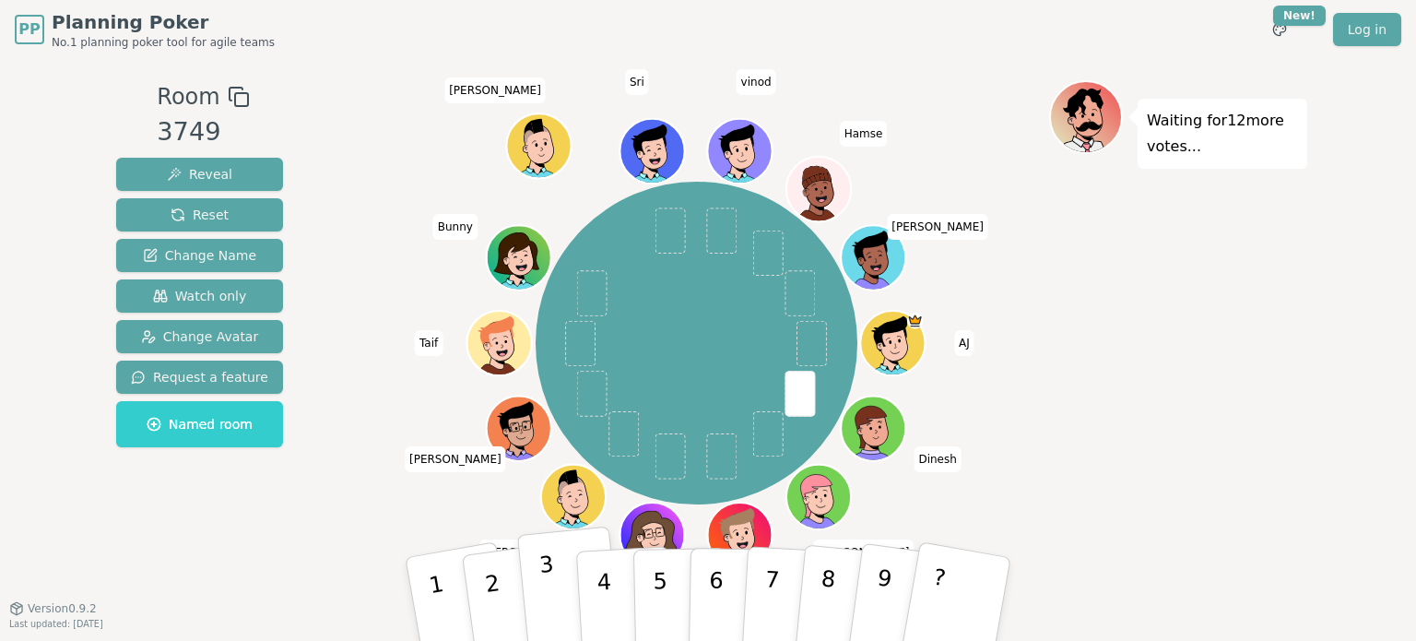
click at [551, 583] on p "3" at bounding box center [551, 601] width 24 height 101
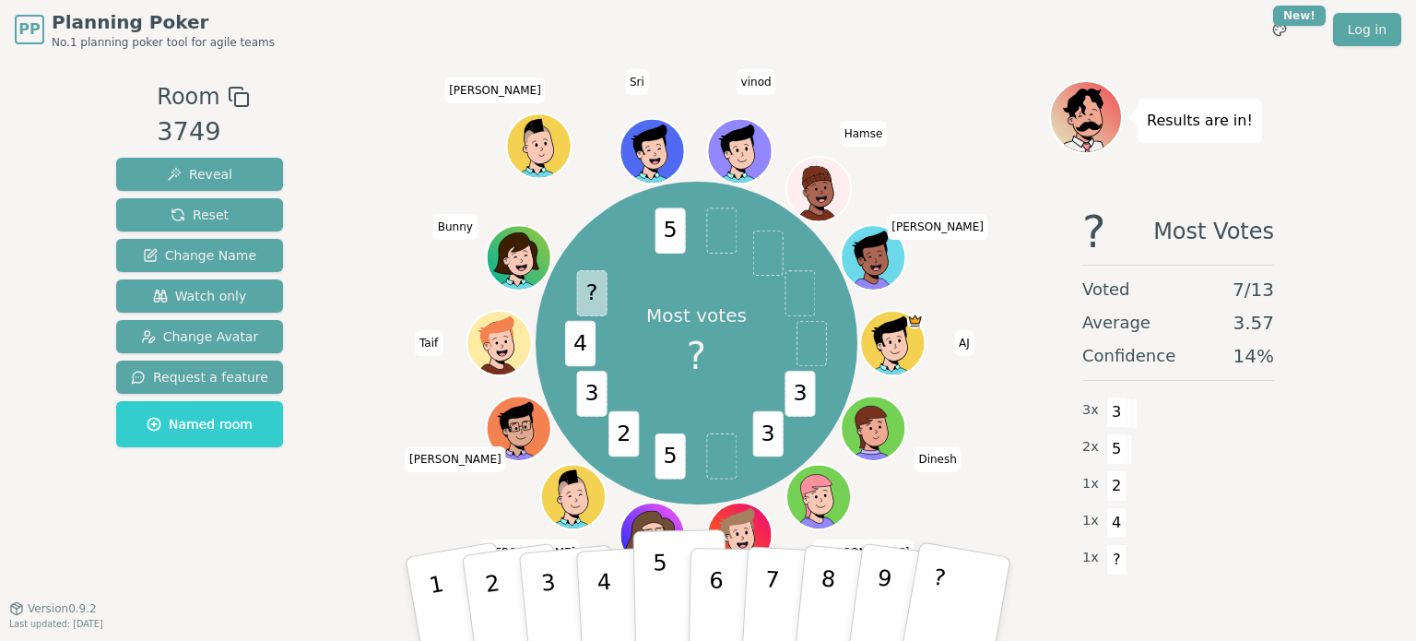
click at [668, 589] on button "5" at bounding box center [681, 599] width 95 height 140
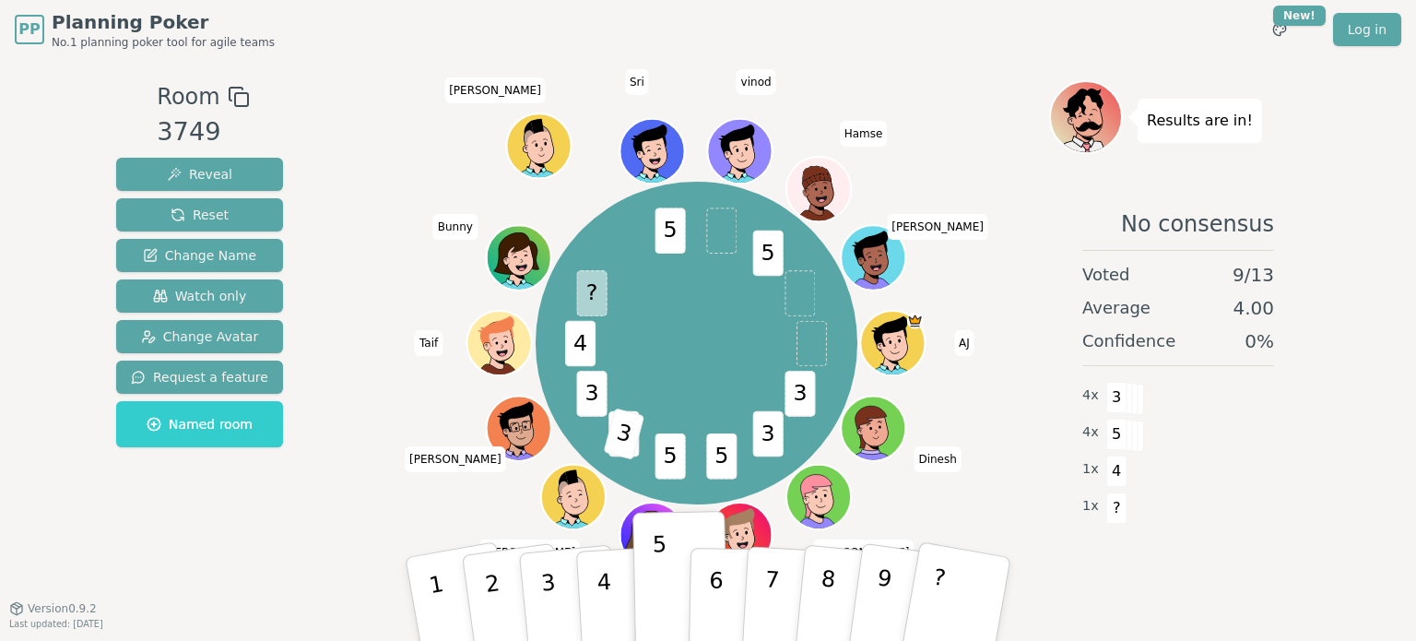
click at [1378, 452] on div "PP Planning Poker No.1 planning poker tool for agile teams Toggle theme New! Lo…" at bounding box center [708, 320] width 1416 height 641
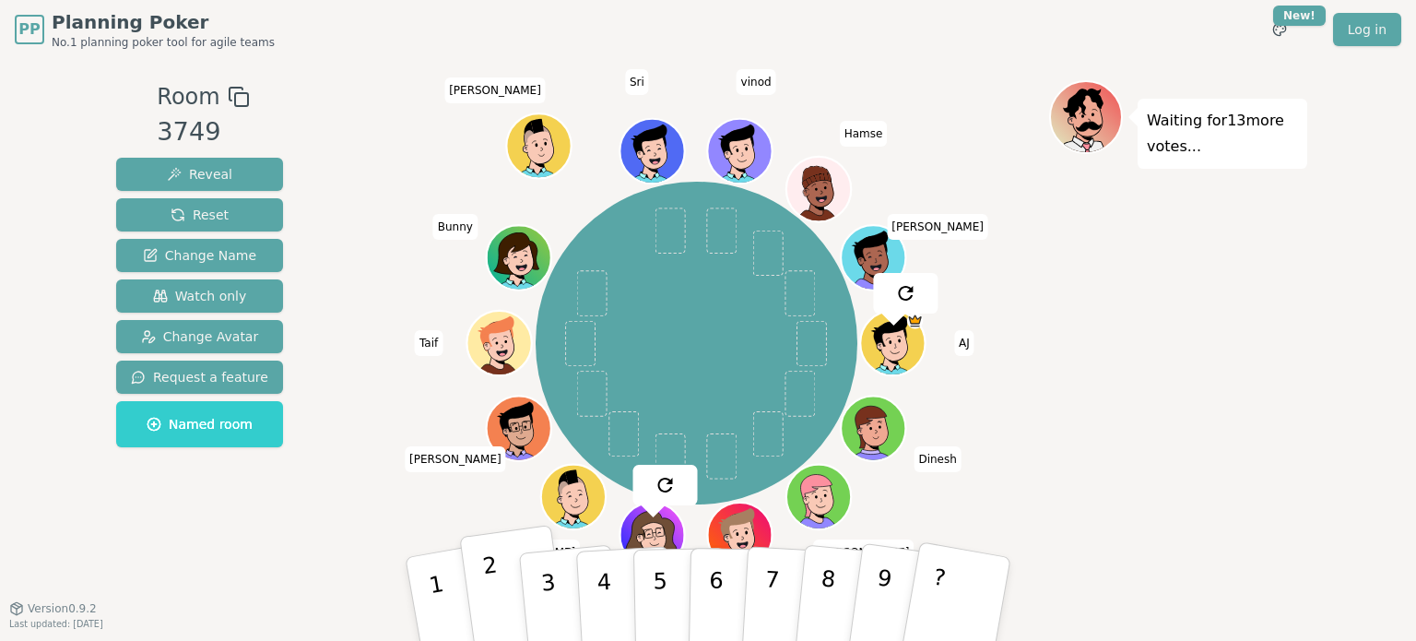
click at [488, 588] on p "2" at bounding box center [495, 601] width 28 height 101
